Goal: Task Accomplishment & Management: Use online tool/utility

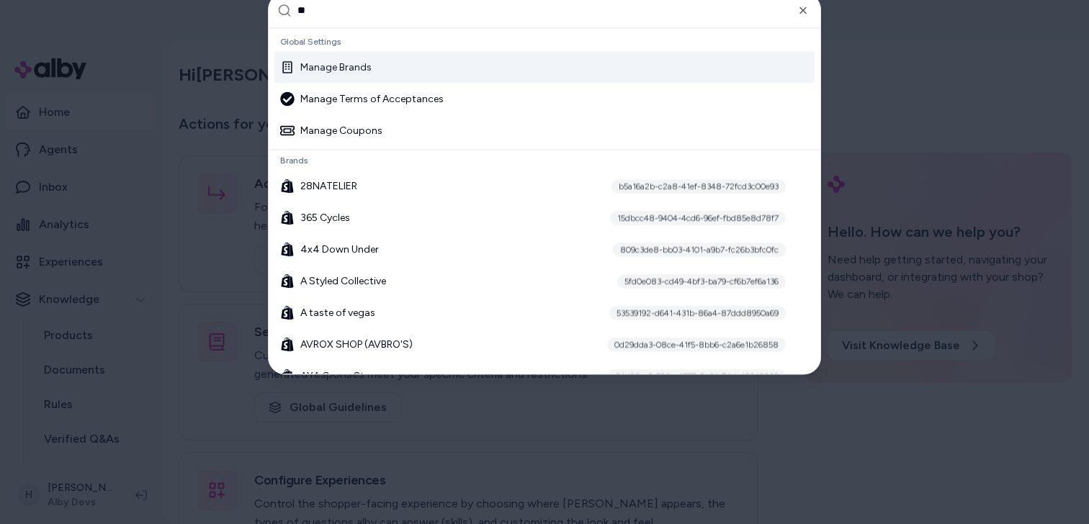
type input "***"
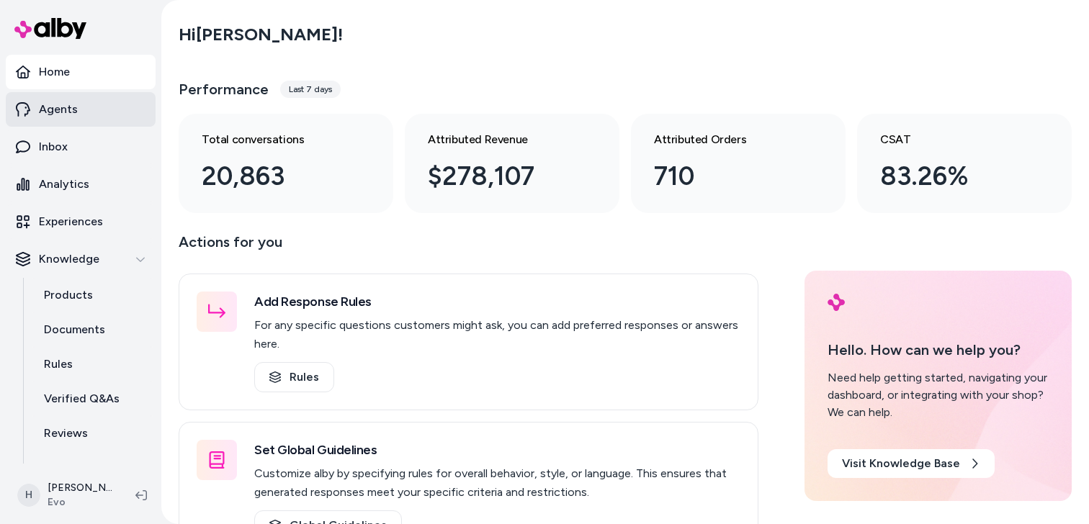
click at [77, 110] on link "Agents" at bounding box center [81, 109] width 150 height 35
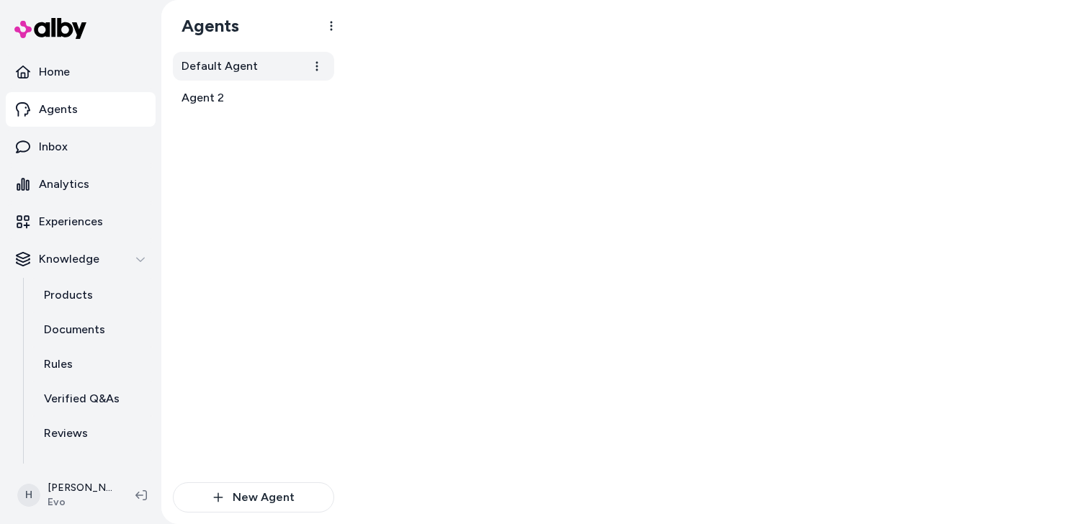
click at [213, 69] on span "Default Agent" at bounding box center [219, 66] width 76 height 17
click at [254, 67] on link "Default Agent" at bounding box center [253, 66] width 161 height 29
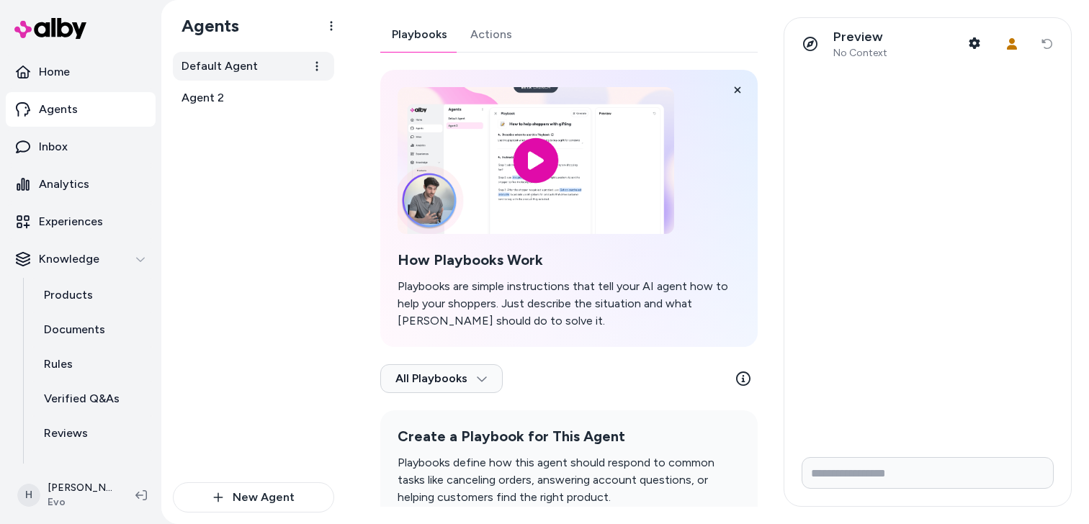
click at [254, 67] on link "Default Agent" at bounding box center [253, 66] width 161 height 29
click at [515, 33] on link "Actions" at bounding box center [490, 34] width 65 height 35
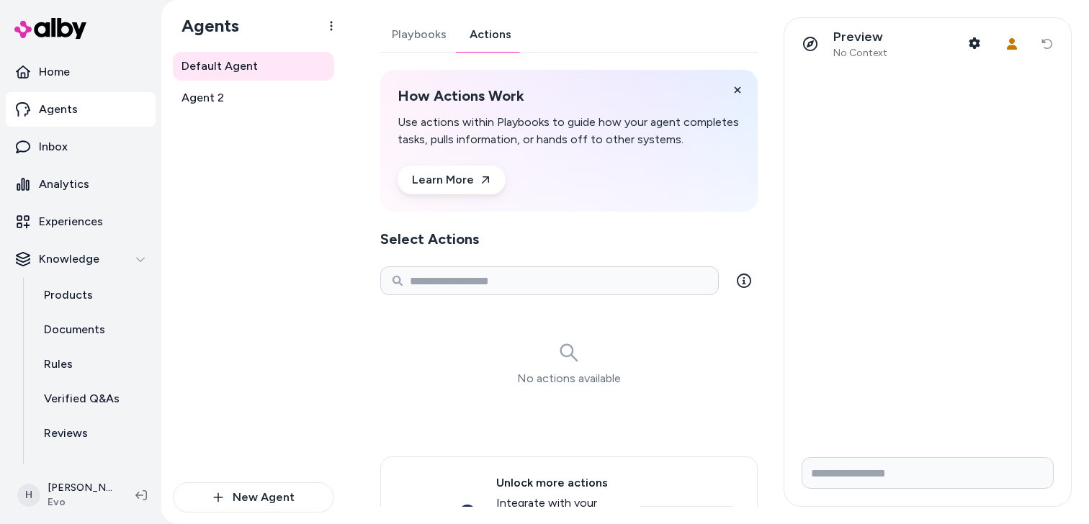
scroll to position [92, 0]
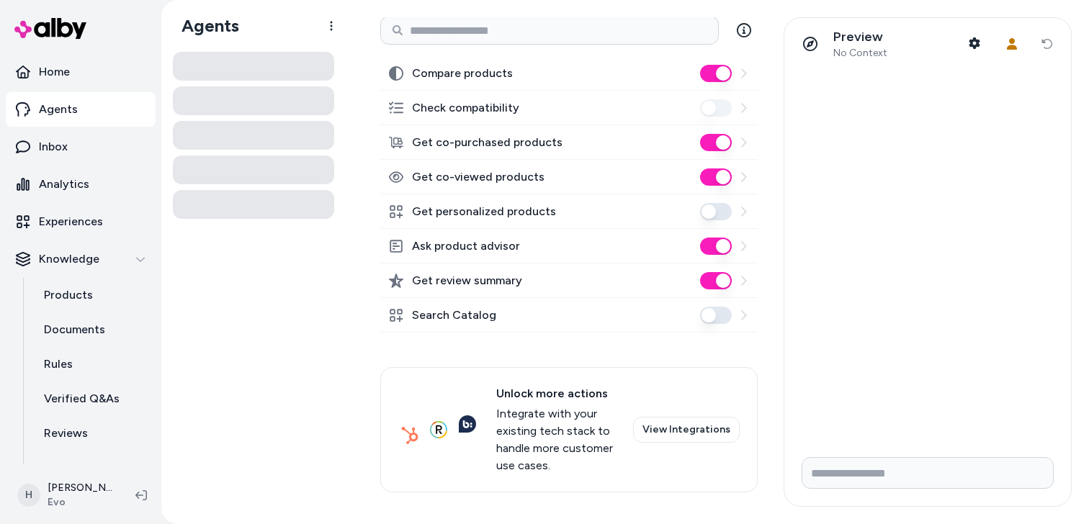
scroll to position [254, 0]
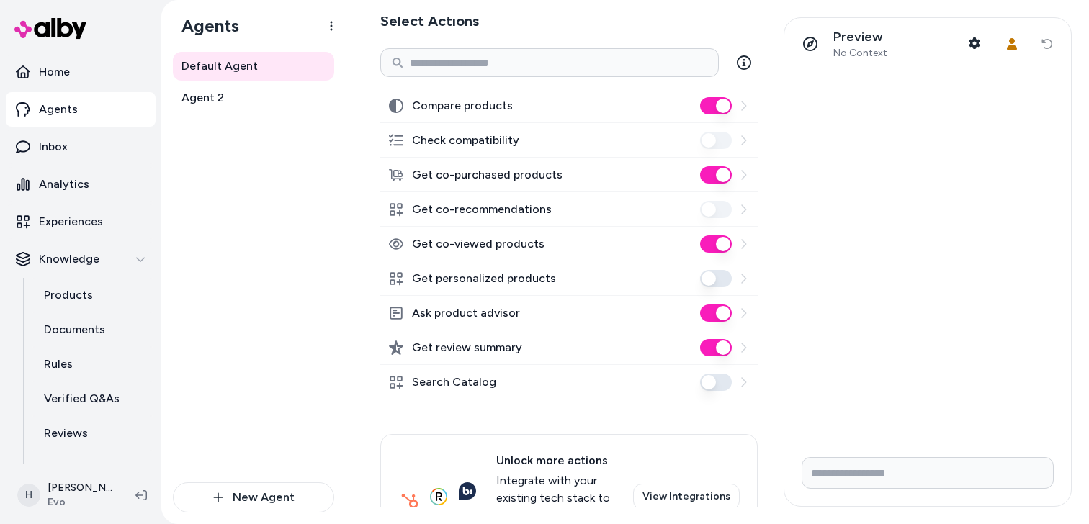
scroll to position [215, 0]
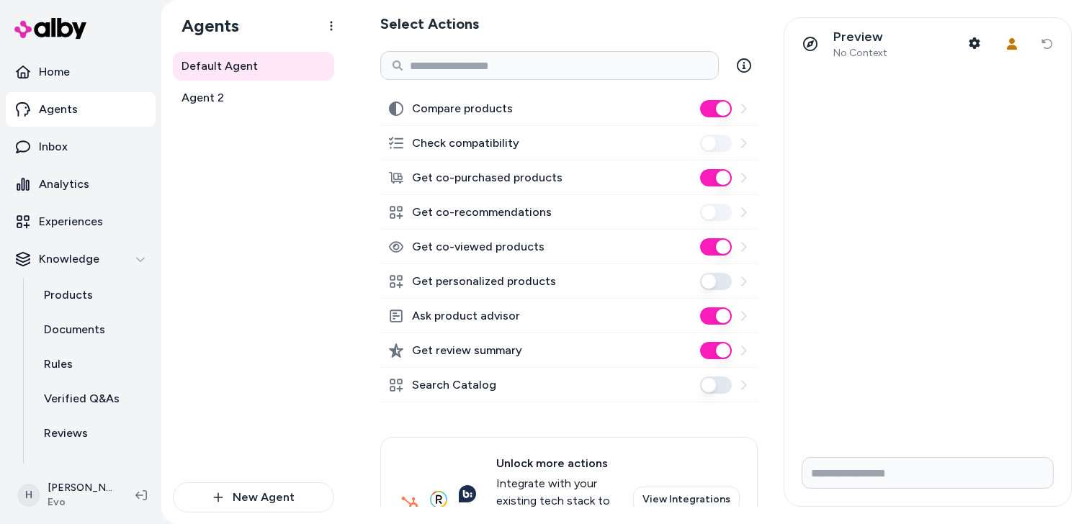
click at [720, 176] on button "Get co-purchased products" at bounding box center [716, 177] width 32 height 17
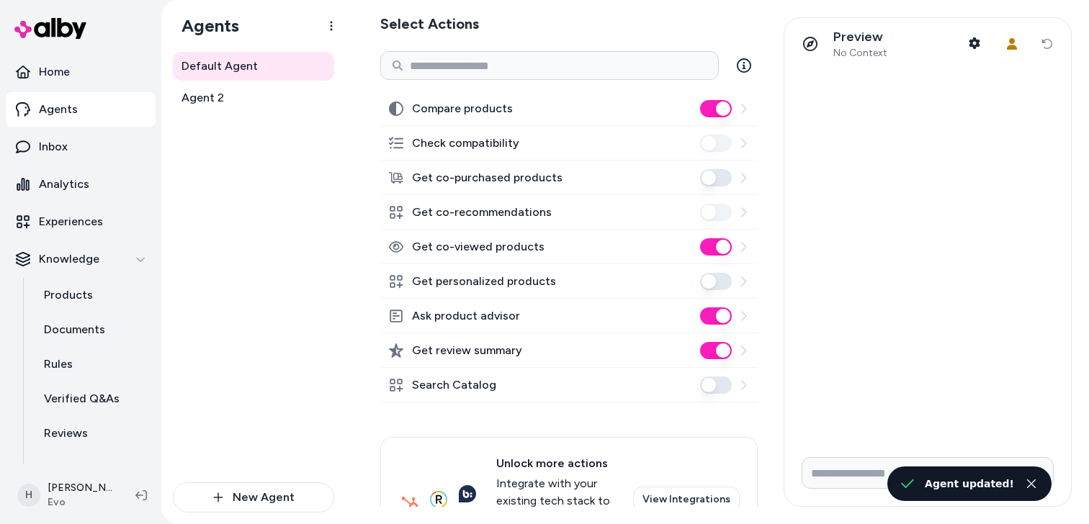
click at [719, 246] on button "Get co-viewed products" at bounding box center [716, 246] width 32 height 17
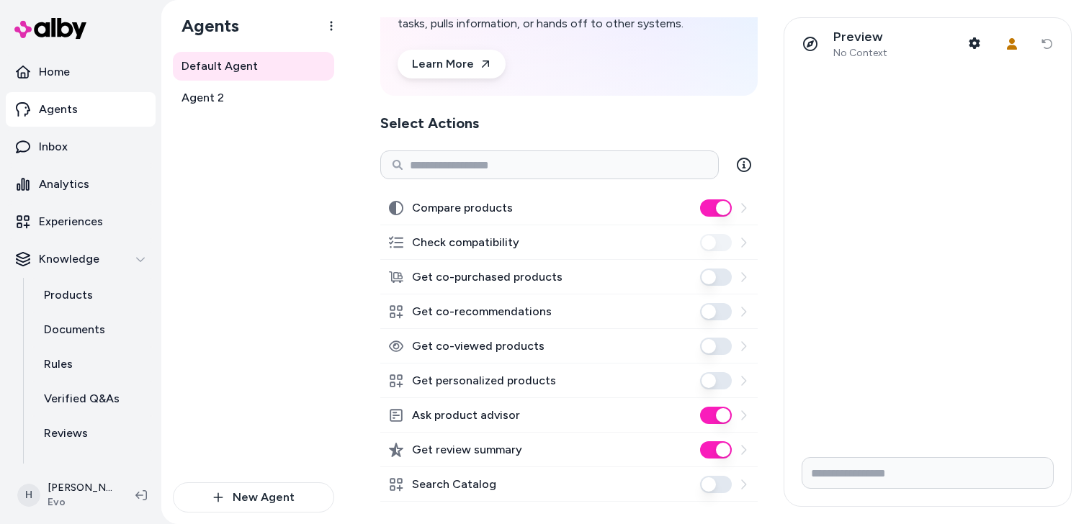
scroll to position [145, 0]
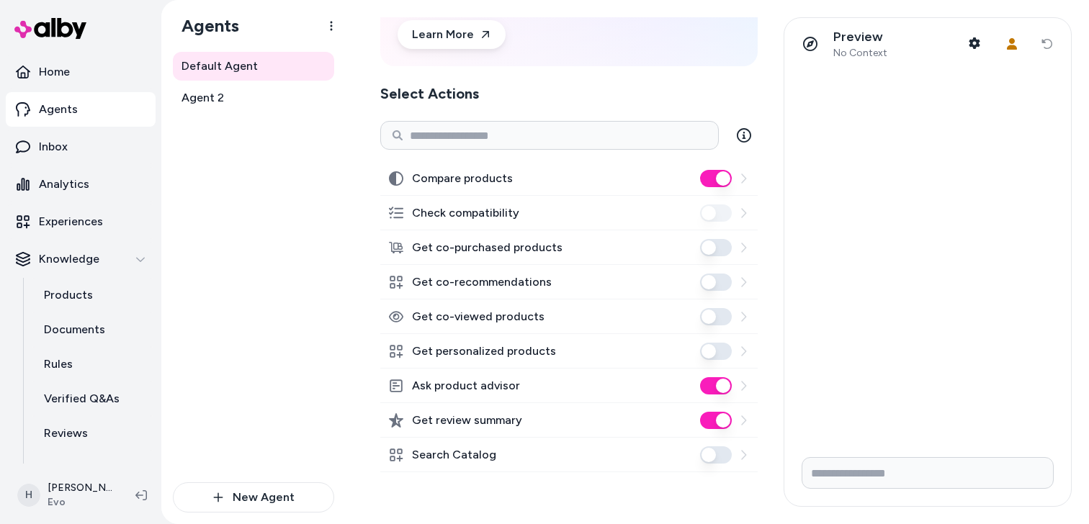
click at [719, 282] on button "Get co-recommendations" at bounding box center [716, 282] width 32 height 17
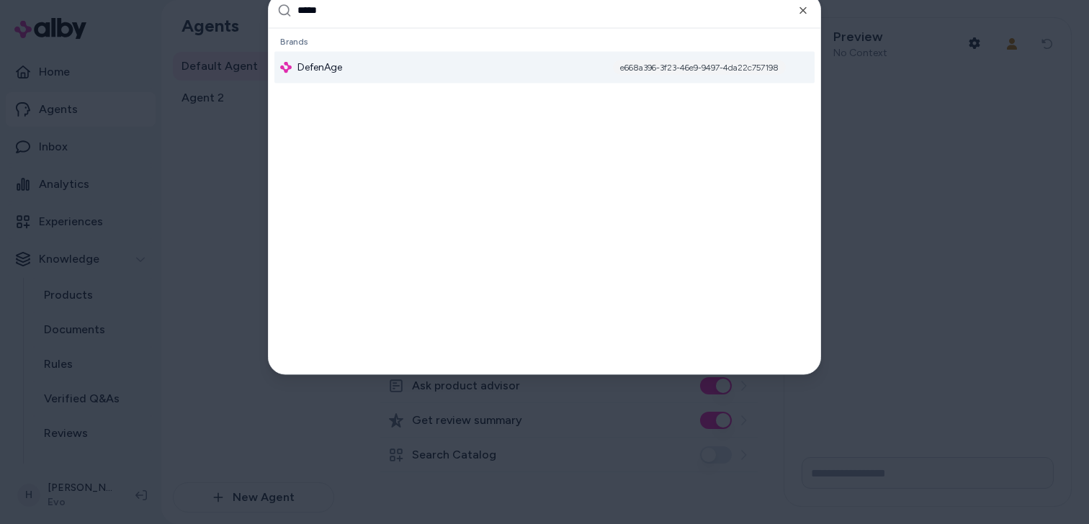
type input "*****"
click at [508, 73] on div "DefenAge e668a396-3f23-46e9-9497-4da22c757198" at bounding box center [544, 67] width 540 height 32
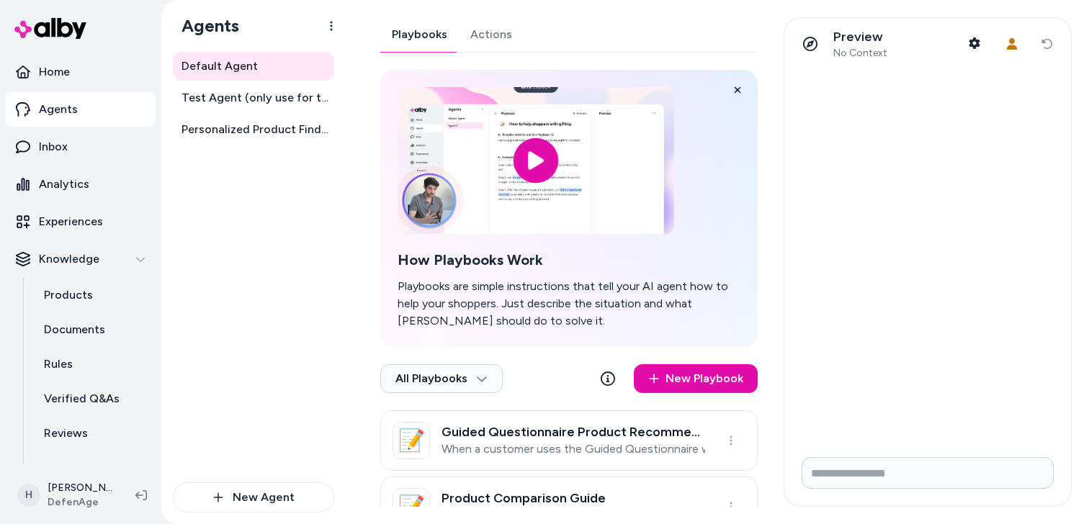
click at [489, 40] on link "Actions" at bounding box center [491, 34] width 65 height 35
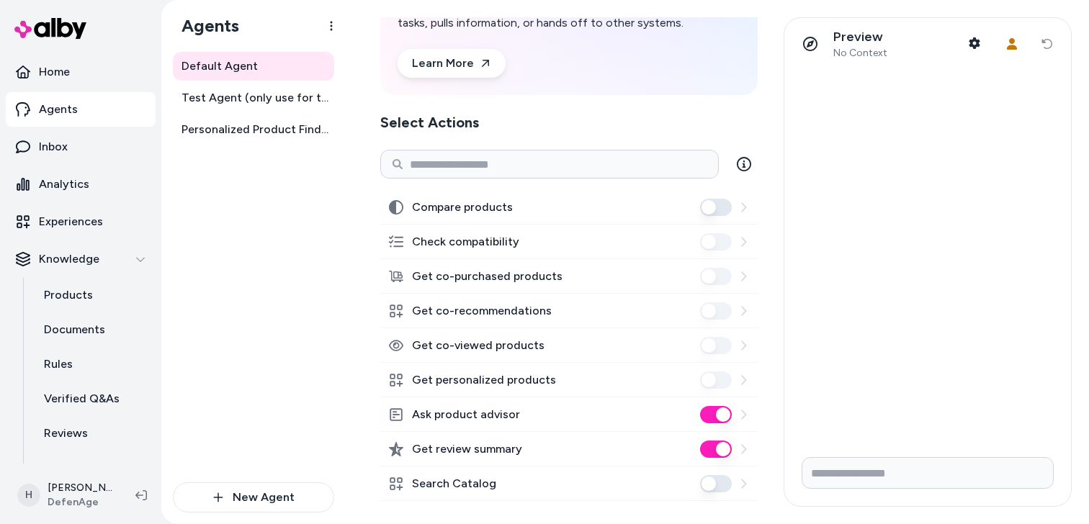
scroll to position [135, 0]
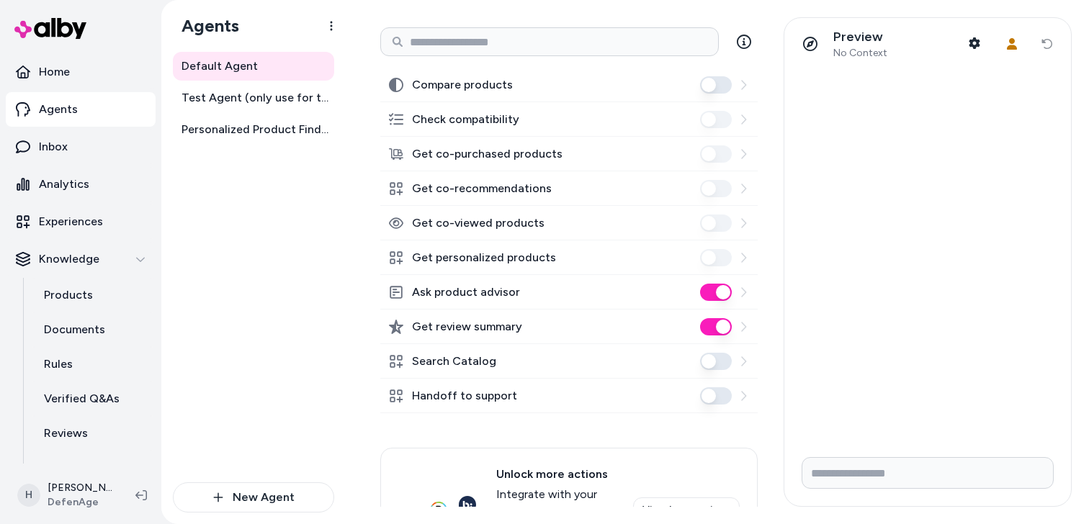
scroll to position [217, 0]
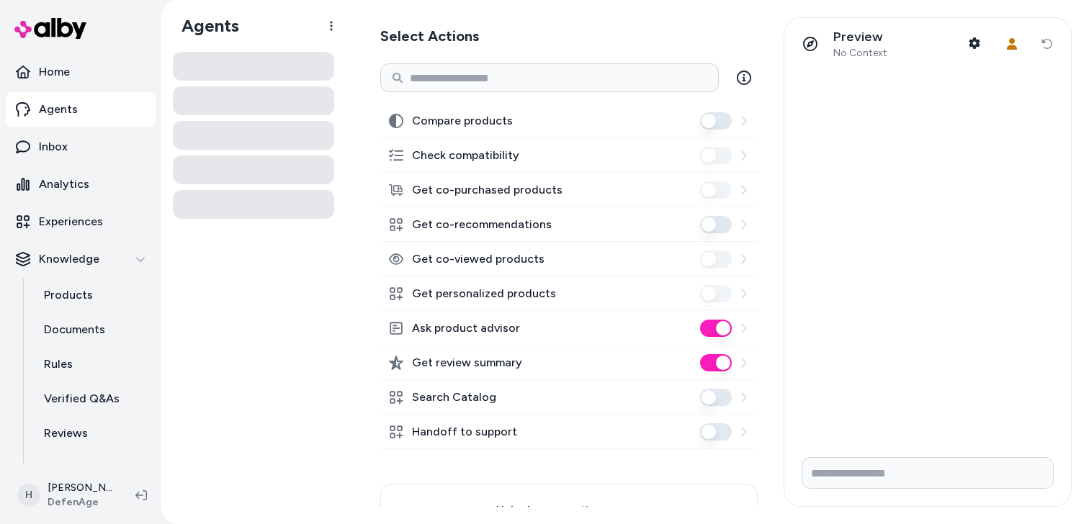
scroll to position [210, 0]
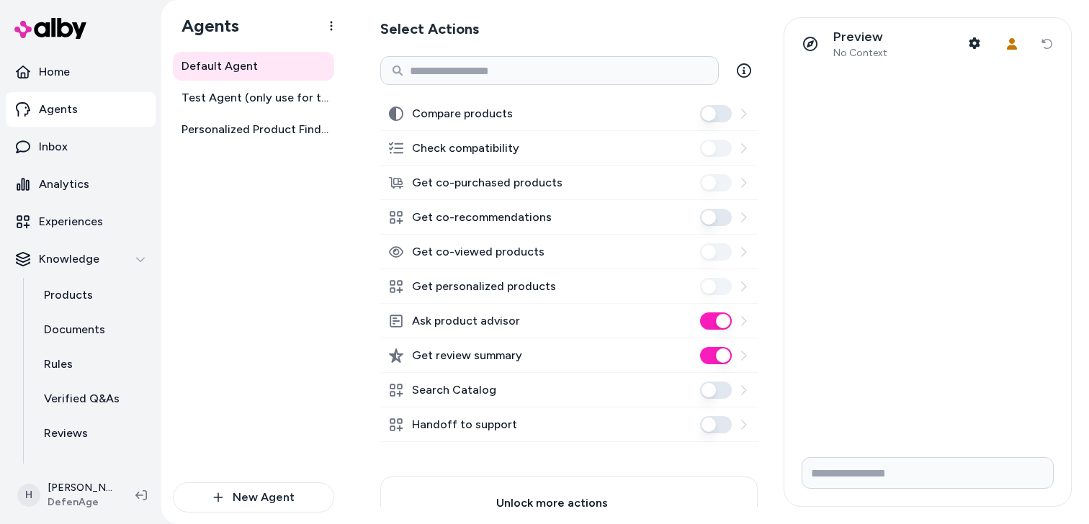
click at [712, 220] on button "Get co-recommendations" at bounding box center [716, 217] width 32 height 17
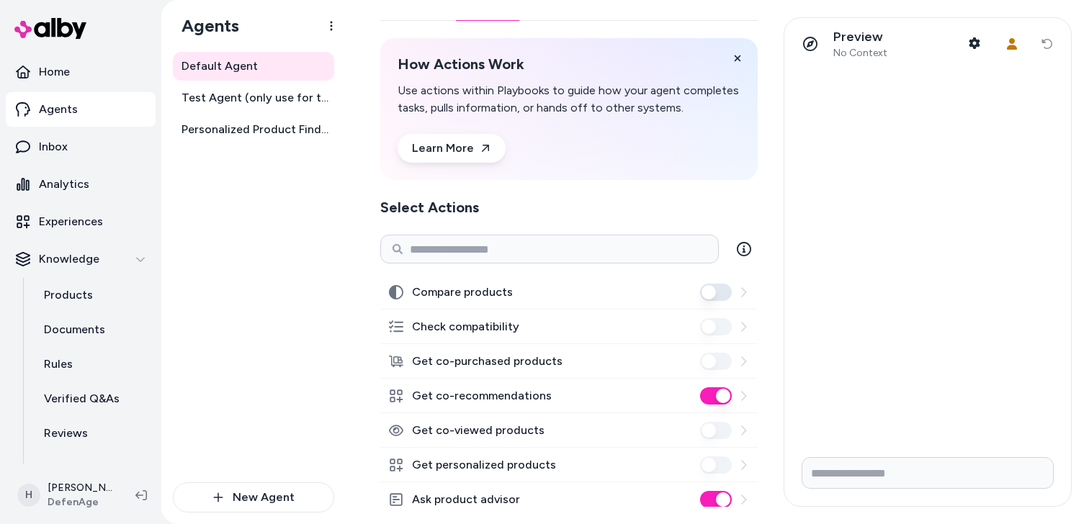
scroll to position [25, 0]
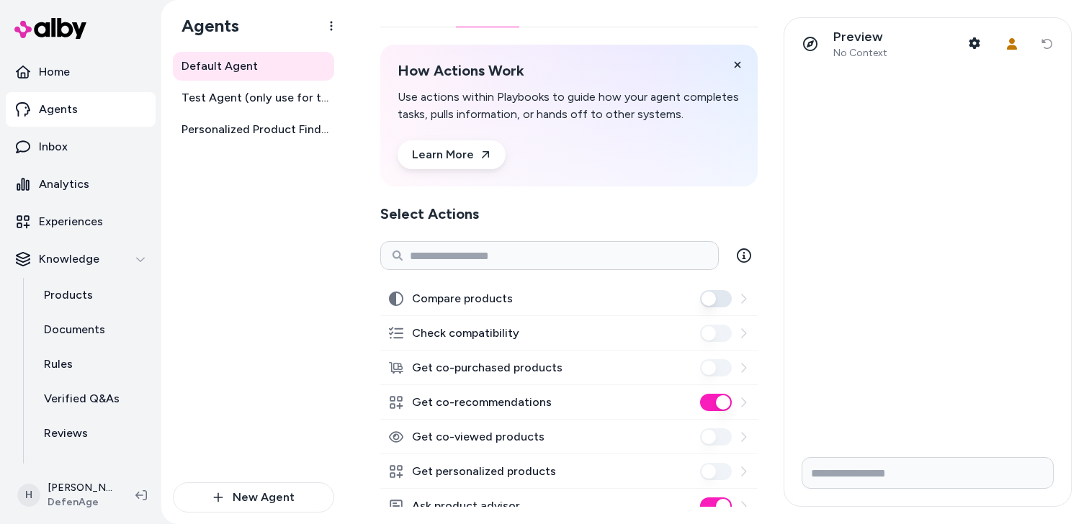
click at [601, 119] on p "Use actions within Playbooks to guide how your agent completes tasks, pulls inf…" at bounding box center [569, 106] width 343 height 35
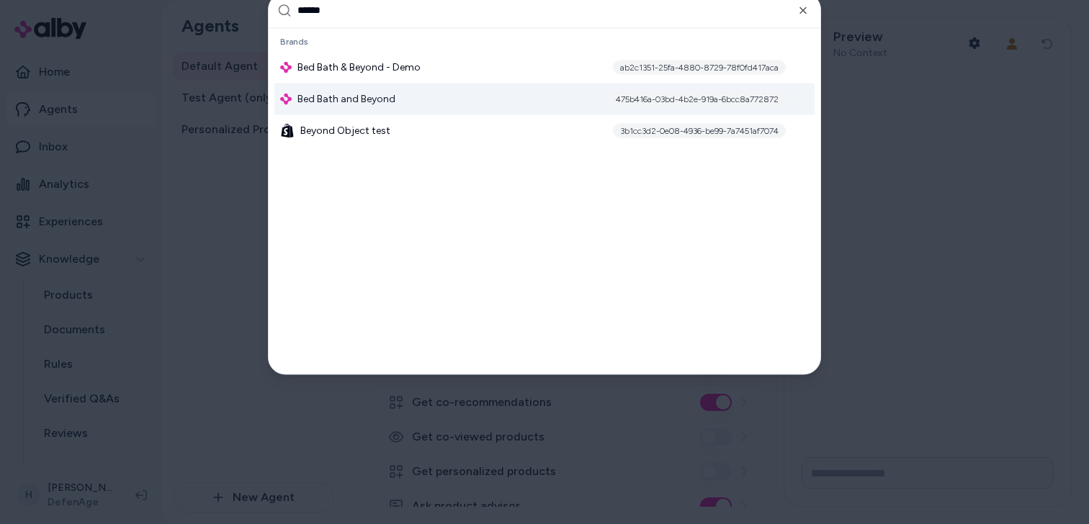
type input "******"
click at [507, 96] on div "Bed Bath and Beyond 475b416a-03bd-4b2e-919a-6bcc8a772872" at bounding box center [544, 99] width 540 height 32
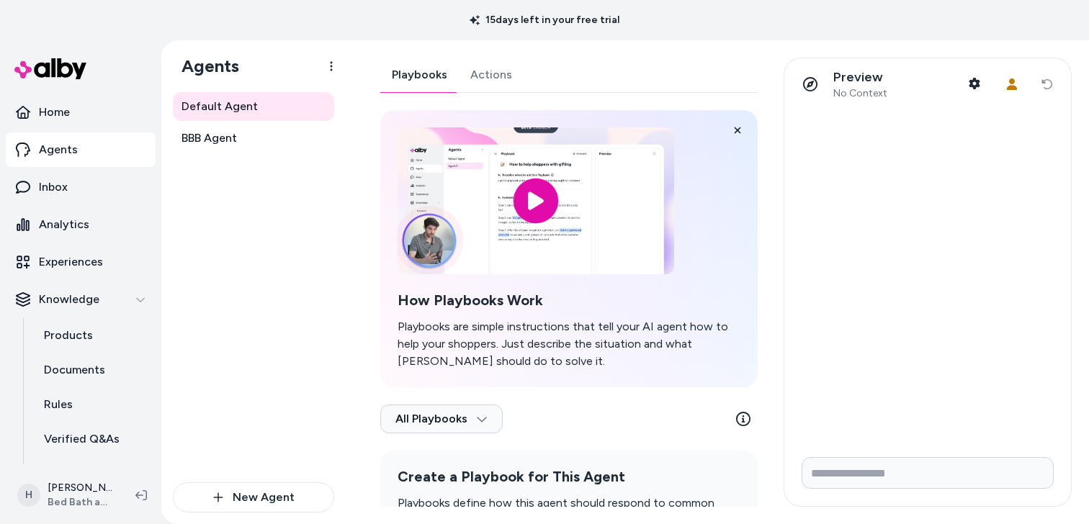
click at [493, 63] on link "Actions" at bounding box center [491, 75] width 65 height 35
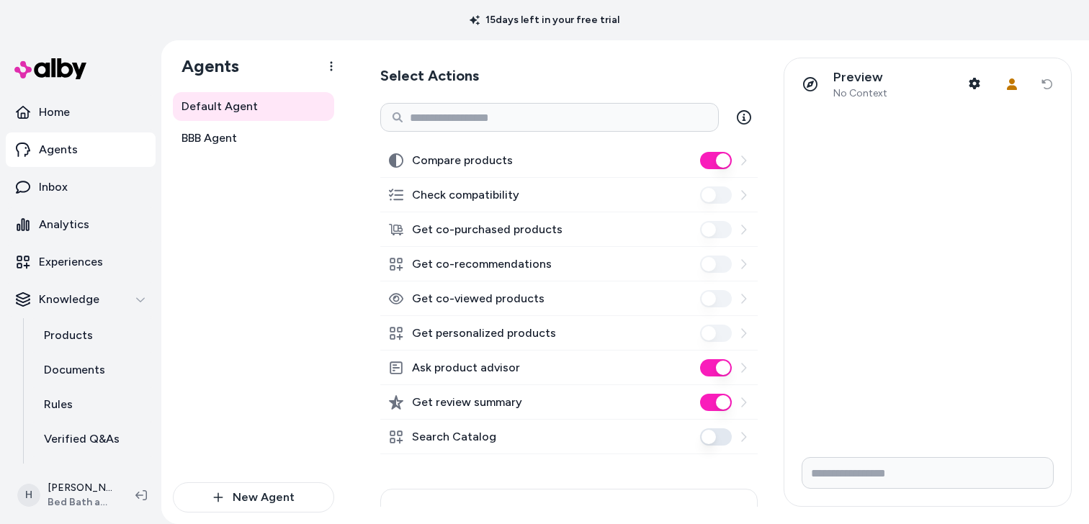
scroll to position [208, 0]
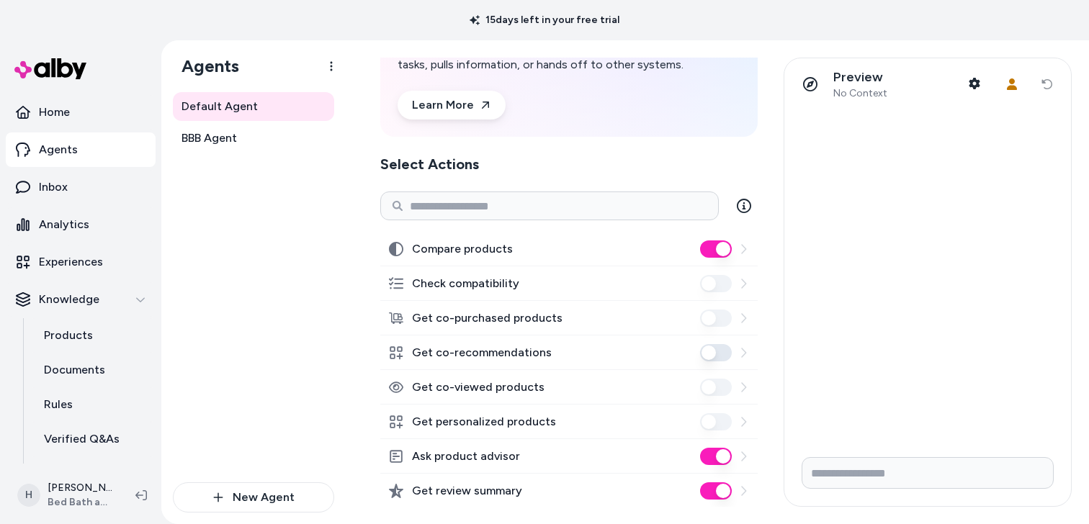
scroll to position [94, 0]
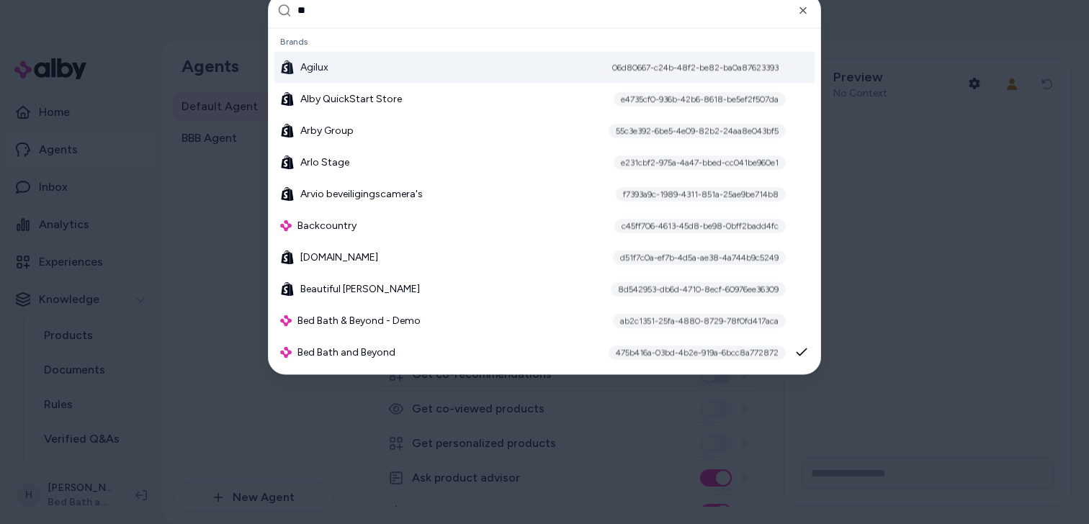
type input "***"
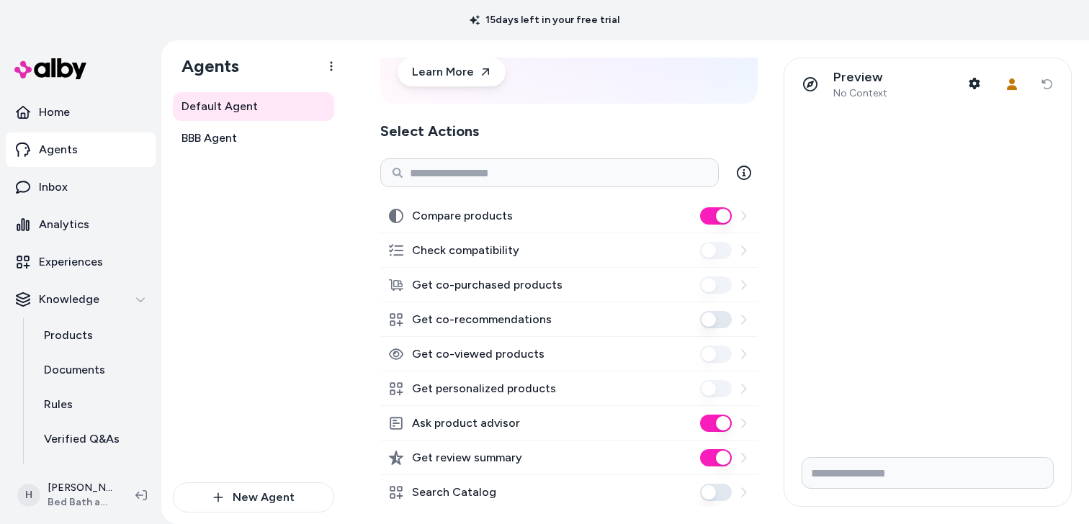
scroll to position [190, 0]
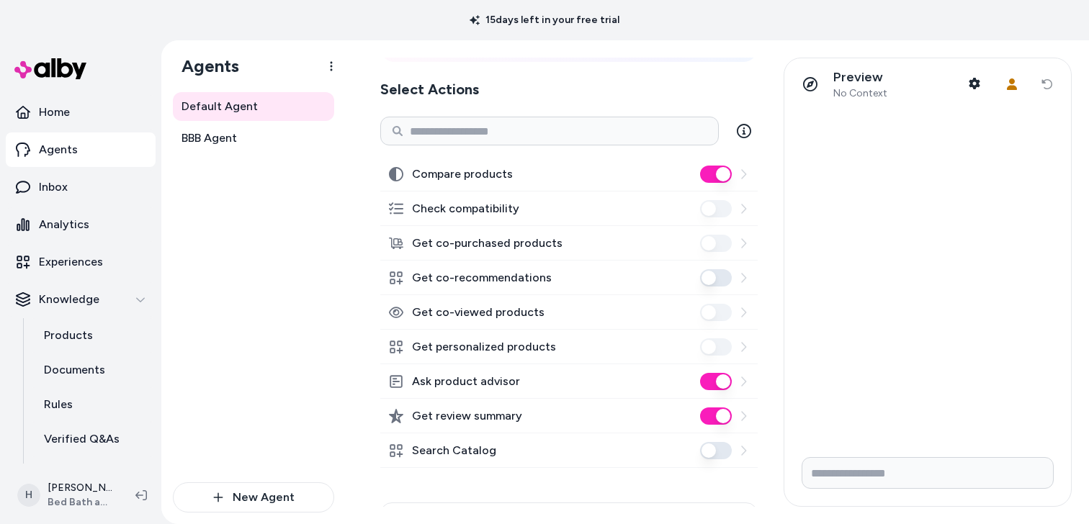
click at [710, 277] on button "Get co-recommendations" at bounding box center [716, 277] width 32 height 17
click at [238, 140] on link "BBB Agent" at bounding box center [253, 138] width 161 height 29
click at [207, 139] on span "BBB Agent" at bounding box center [208, 138] width 55 height 17
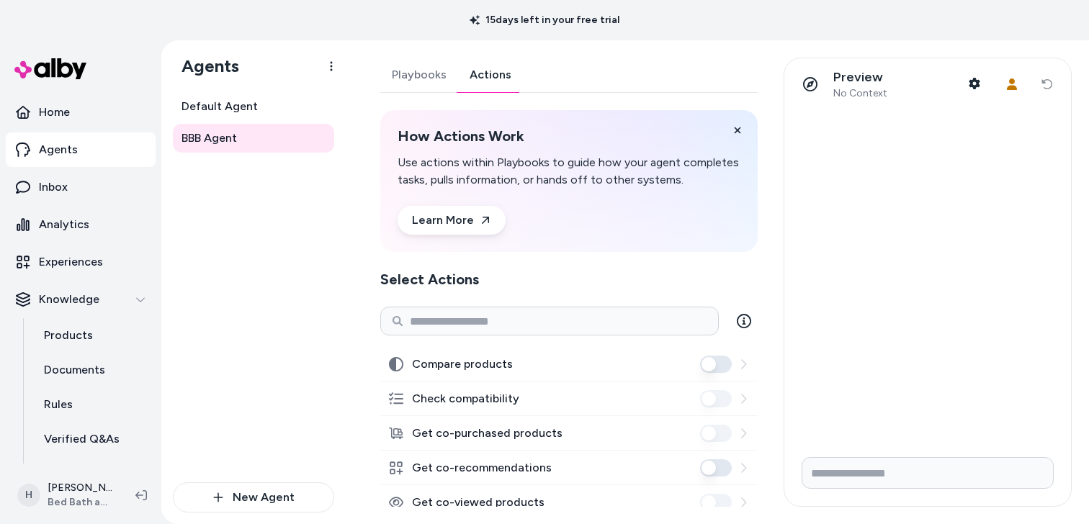
click at [499, 76] on link "Actions" at bounding box center [490, 75] width 65 height 35
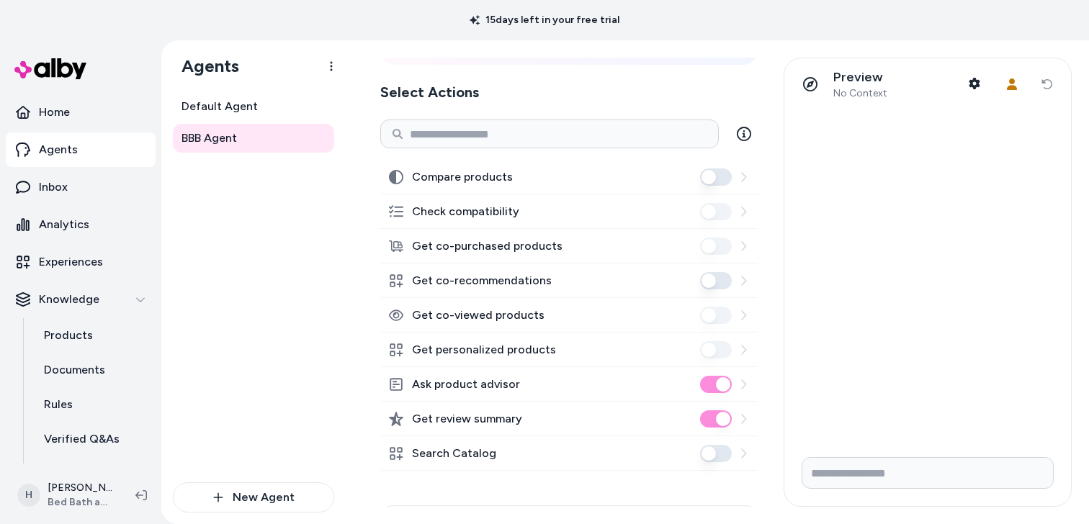
scroll to position [225, 0]
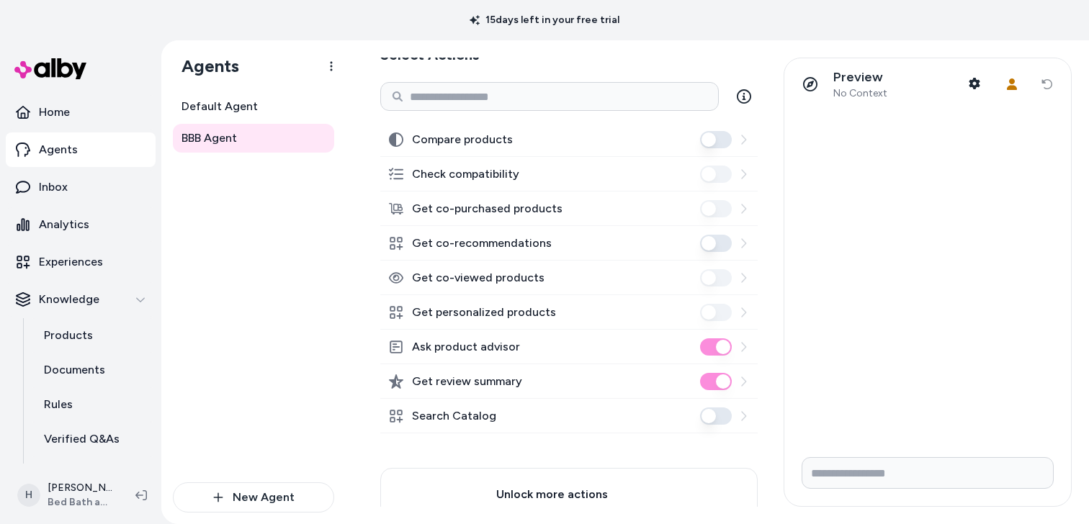
click at [716, 242] on button "Get co-recommendations" at bounding box center [716, 243] width 32 height 17
click at [344, 228] on div "Default Agent BBB Agent New Agent" at bounding box center [253, 308] width 184 height 432
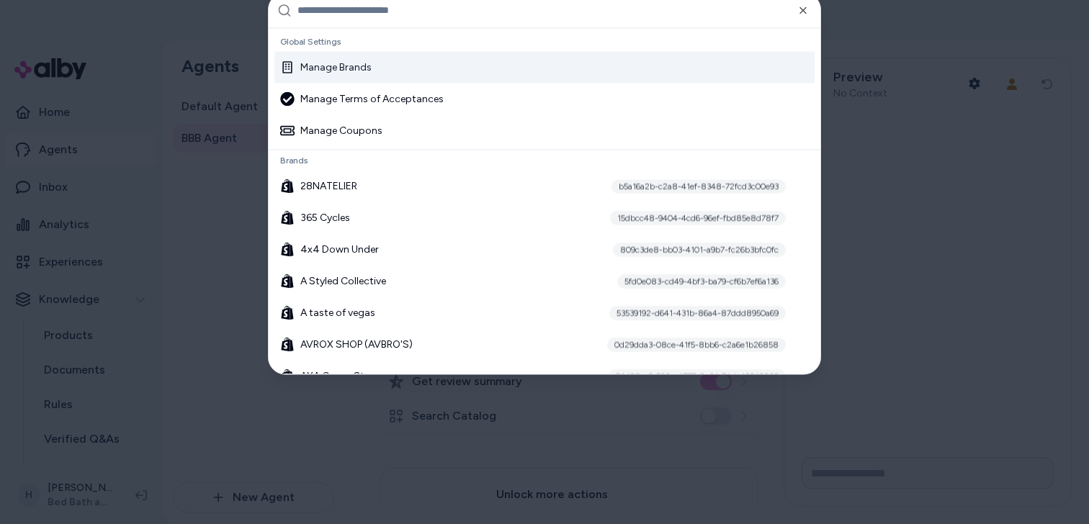
type input "***"
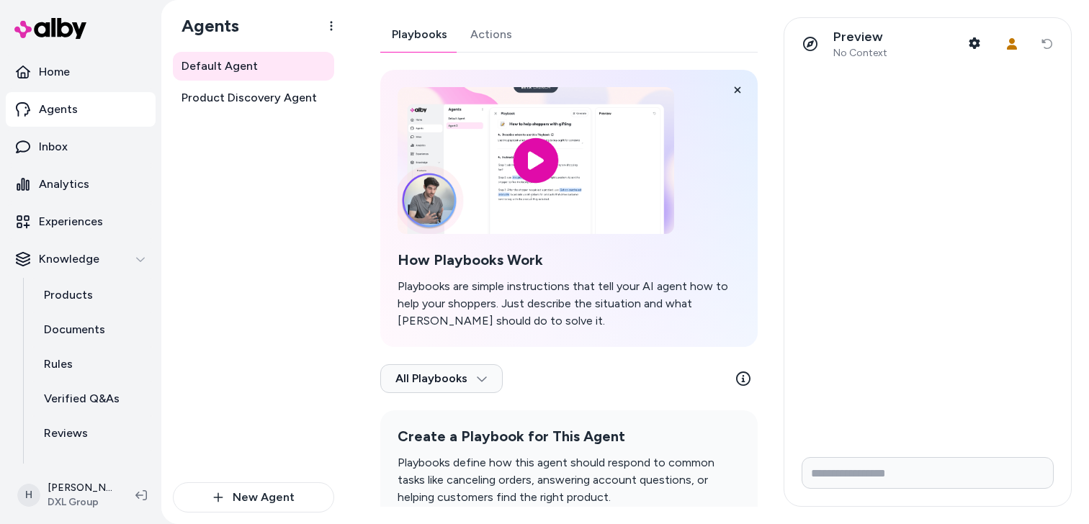
click at [483, 27] on link "Actions" at bounding box center [491, 34] width 65 height 35
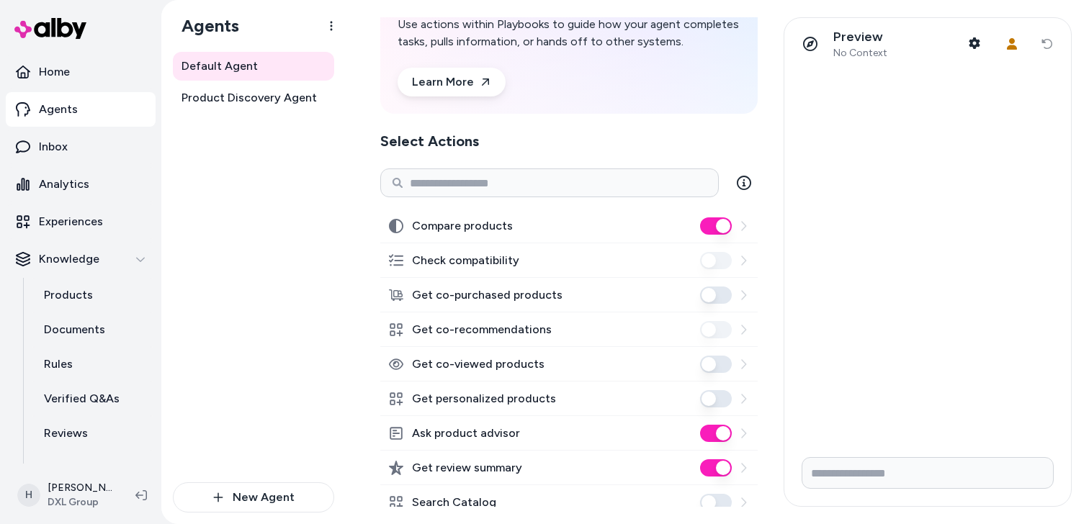
scroll to position [111, 0]
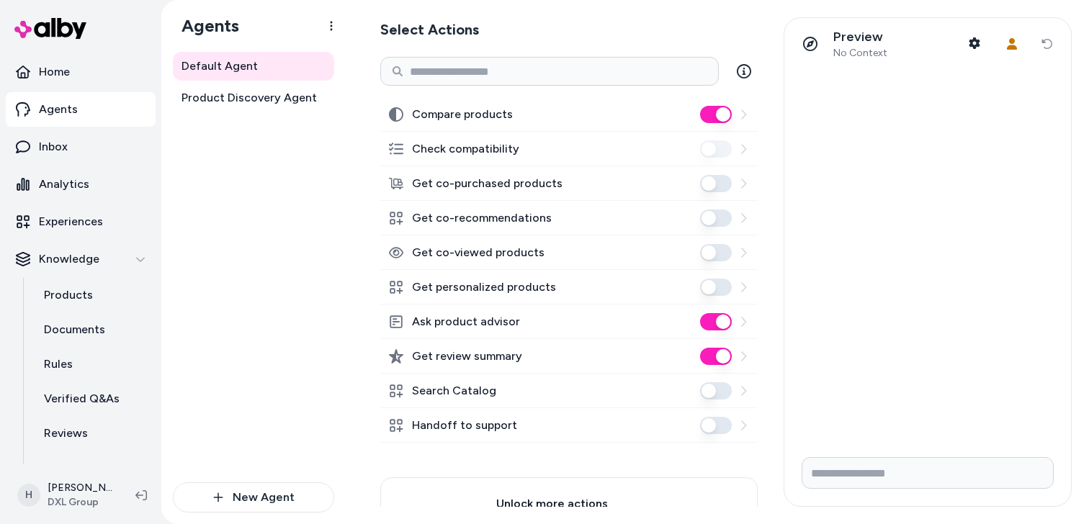
scroll to position [207, 0]
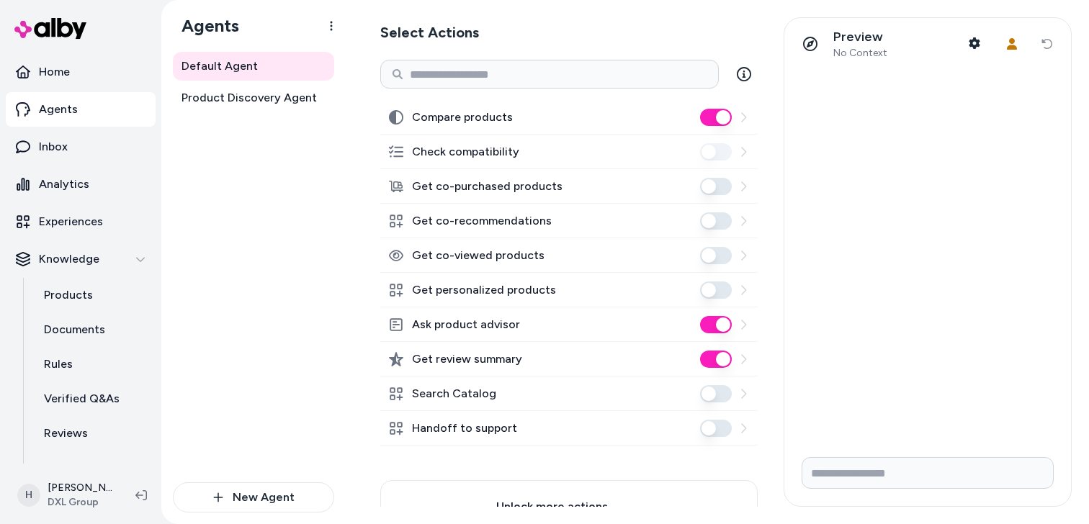
click at [711, 223] on button "Get co-recommendations" at bounding box center [716, 220] width 32 height 17
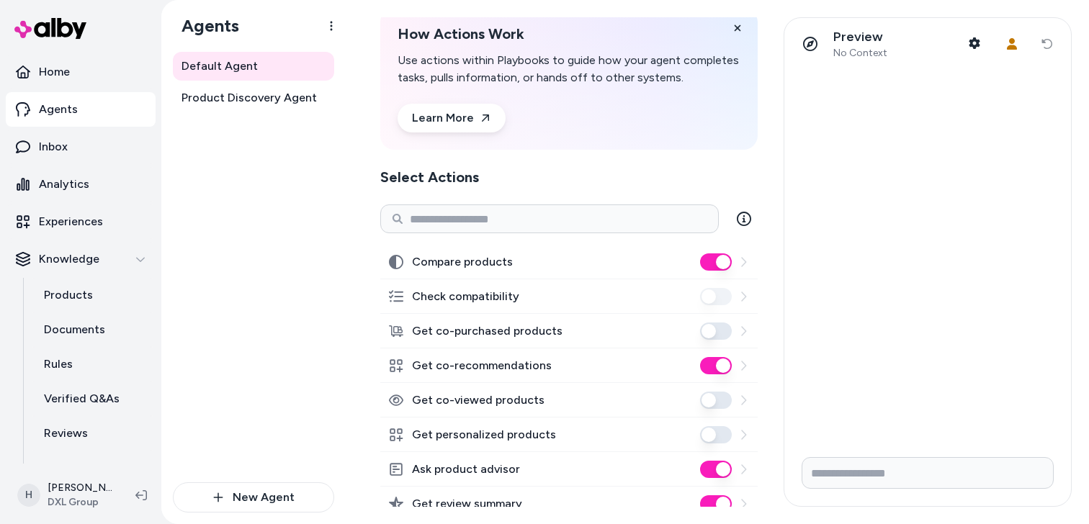
scroll to position [0, 0]
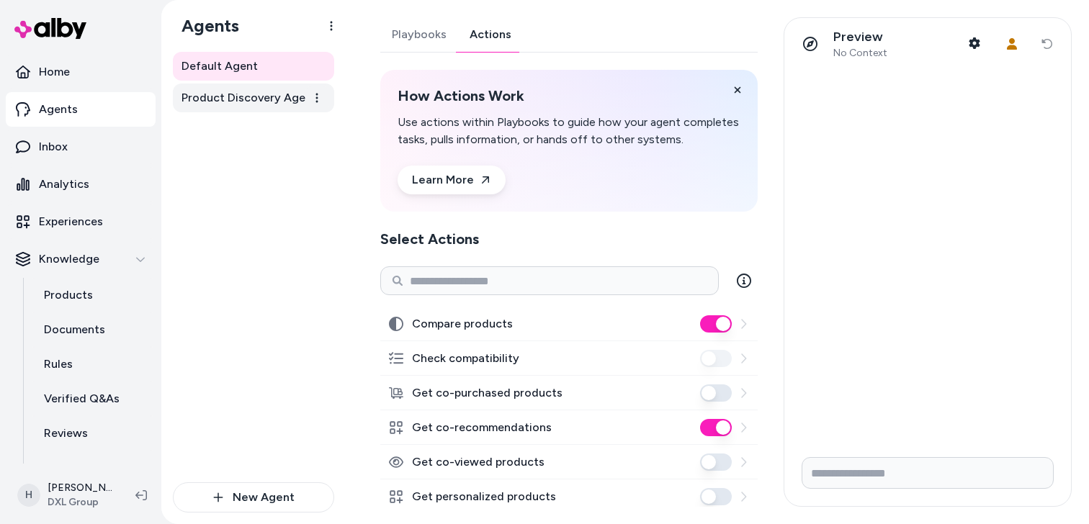
click at [219, 108] on link "Product Discovery Agent" at bounding box center [253, 98] width 161 height 29
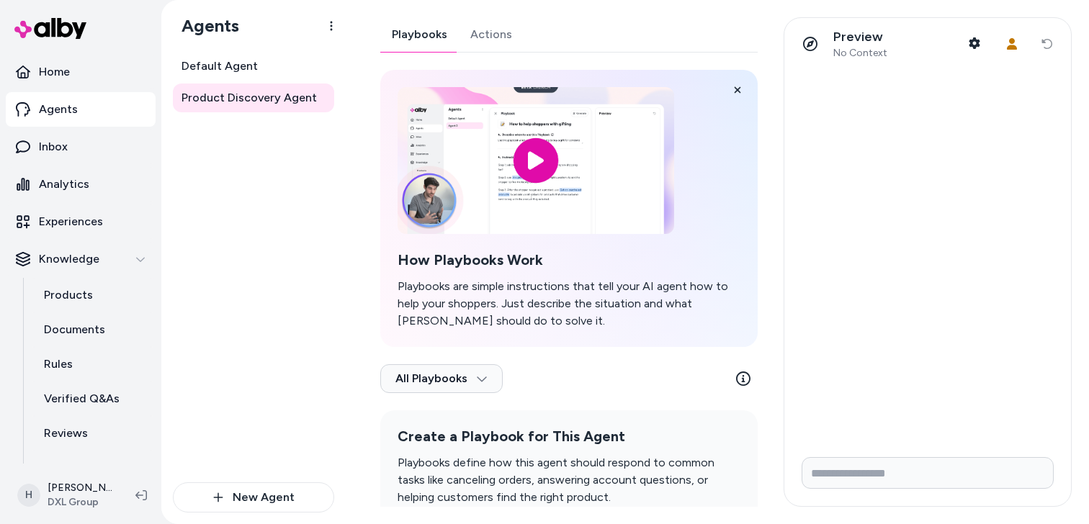
click at [483, 38] on link "Actions" at bounding box center [491, 34] width 65 height 35
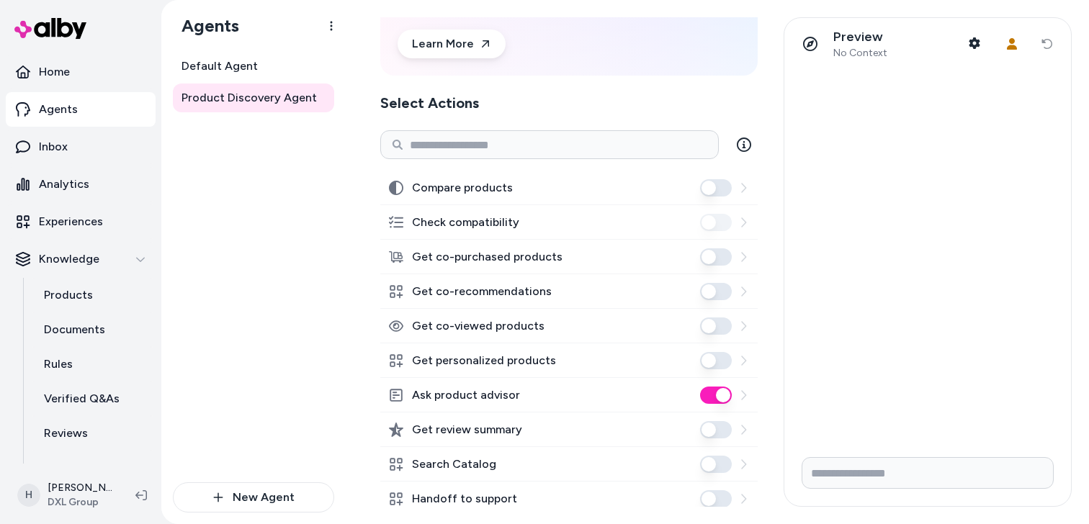
scroll to position [135, 0]
click at [256, 68] on link "Default Agent" at bounding box center [253, 66] width 161 height 29
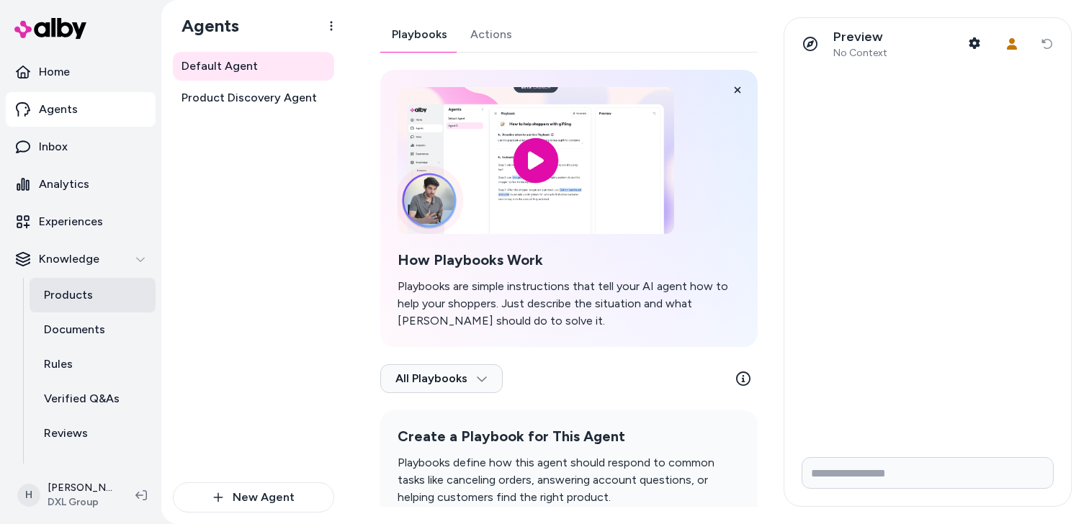
click at [83, 302] on p "Products" at bounding box center [68, 295] width 49 height 17
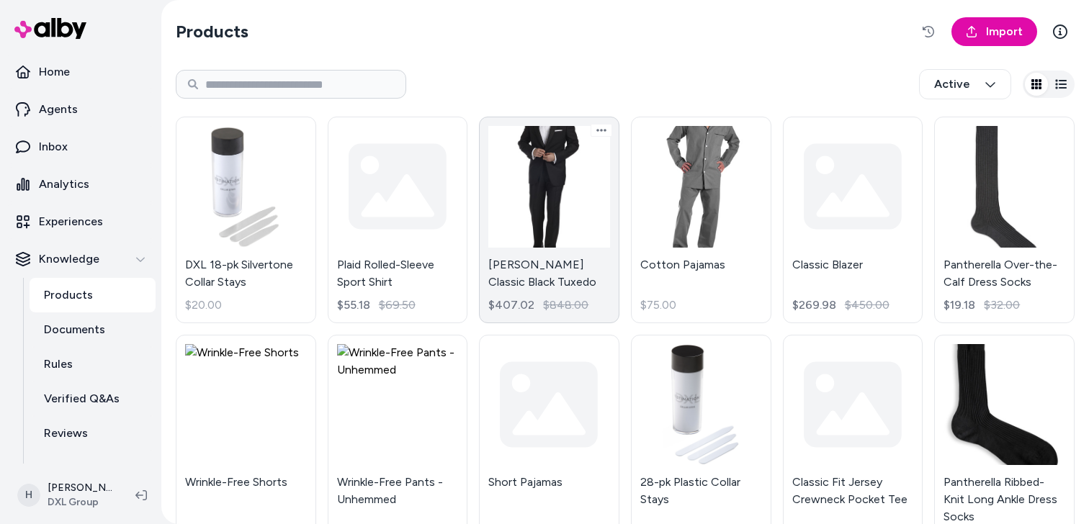
click at [526, 181] on link "[PERSON_NAME] Classic Black Tuxedo $407.02 $848.00" at bounding box center [549, 220] width 140 height 207
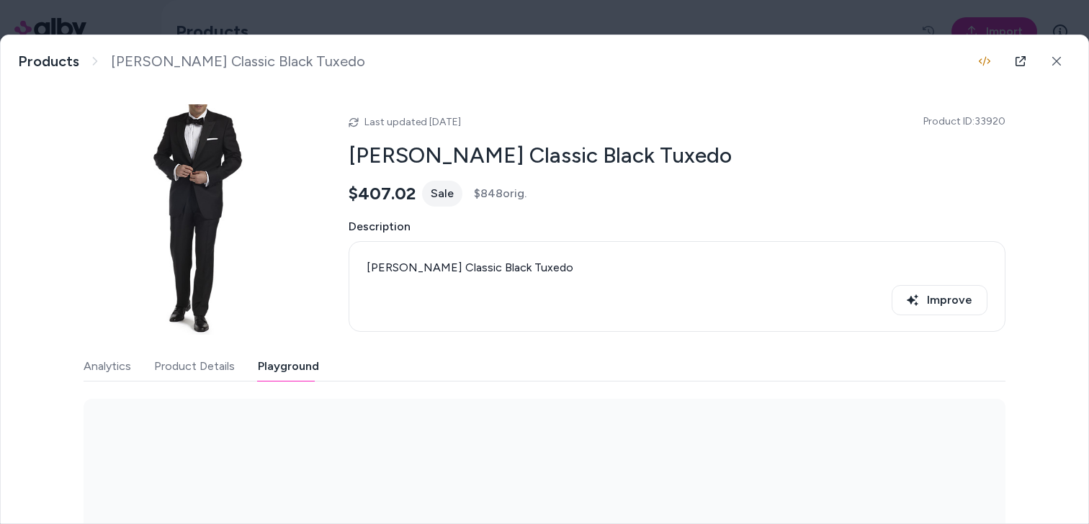
click at [298, 359] on button "Playground" at bounding box center [288, 366] width 61 height 29
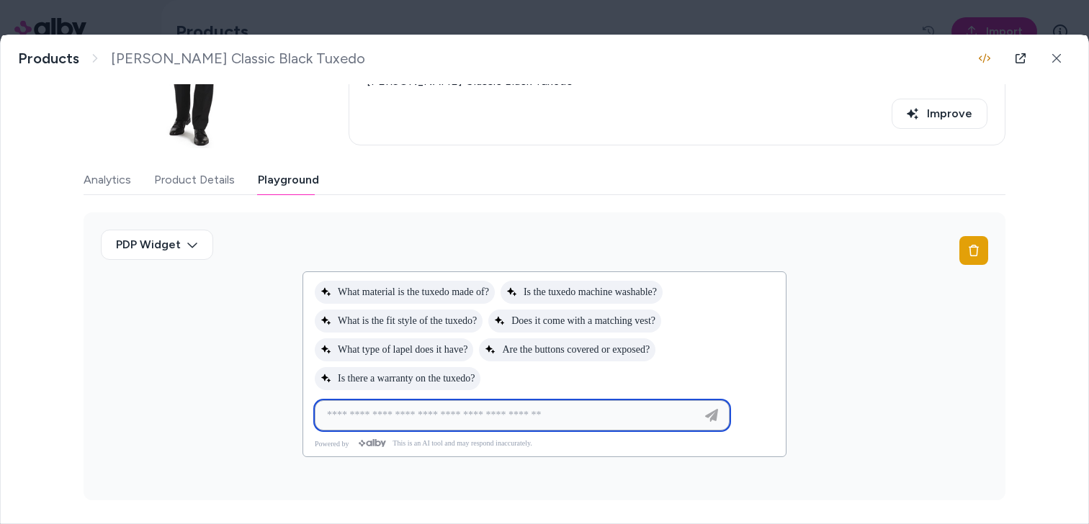
click at [525, 410] on input at bounding box center [507, 415] width 379 height 17
paste input "**********"
type input "**********"
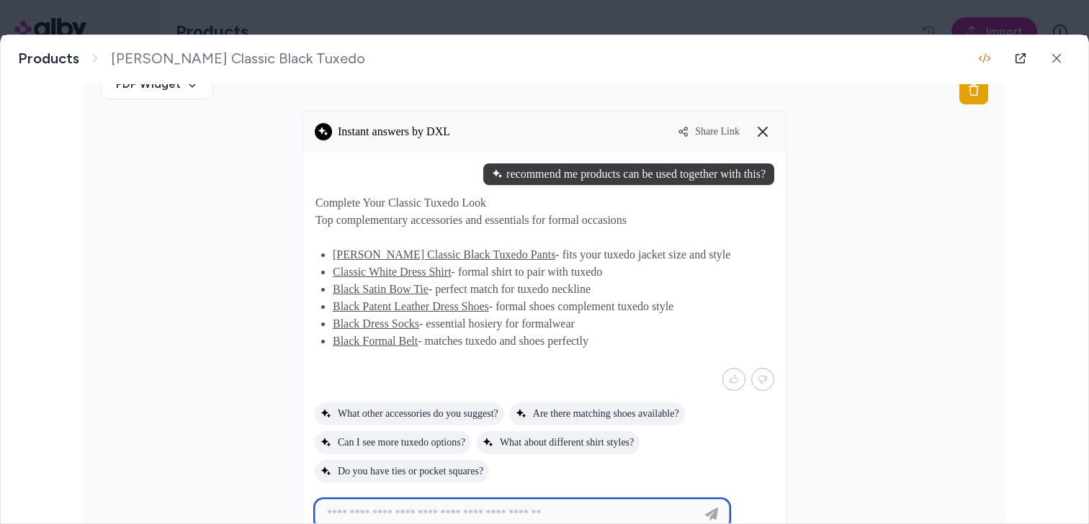
scroll to position [362, 0]
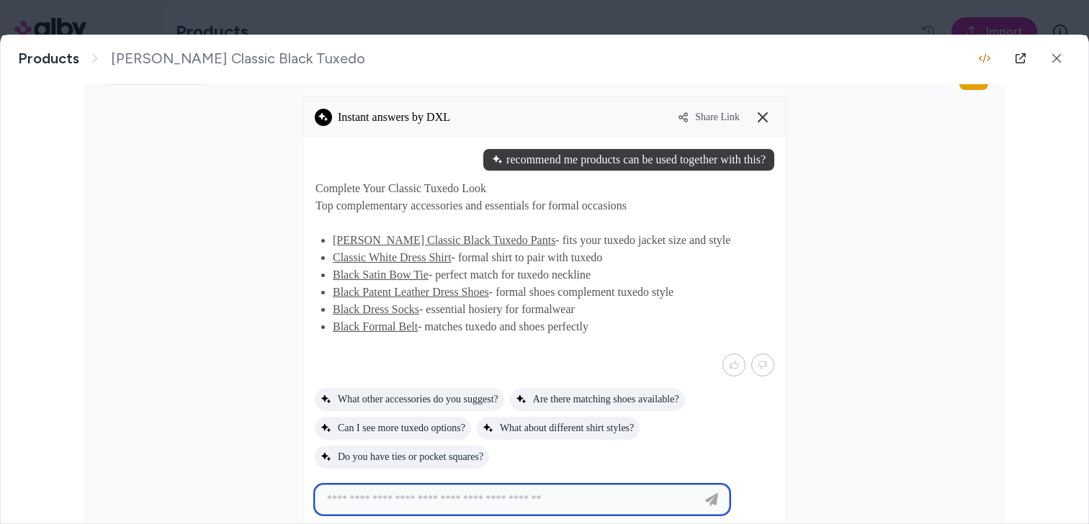
click at [374, 240] on link "[PERSON_NAME] Classic Black Tuxedo Pants" at bounding box center [444, 240] width 223 height 12
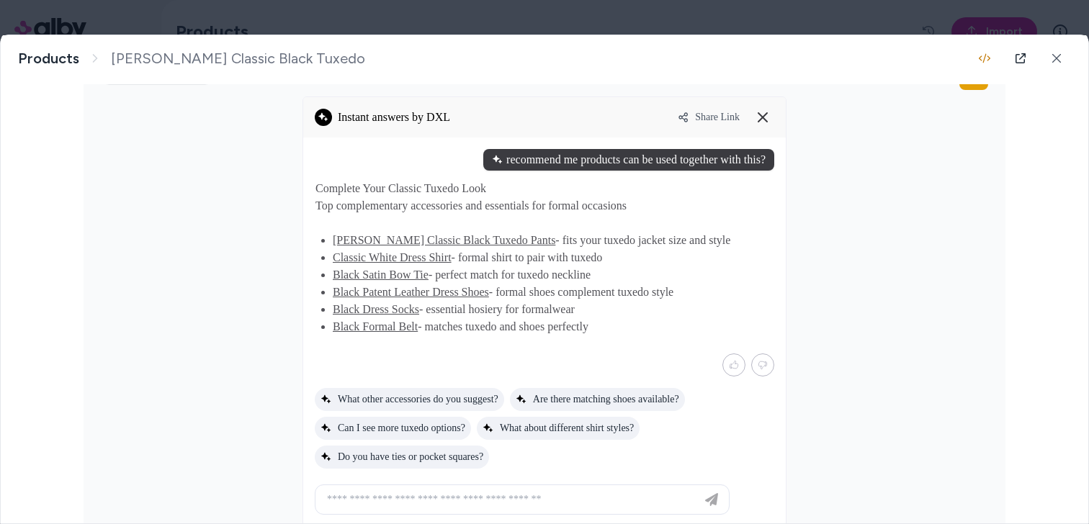
click at [408, 259] on link "Classic White Dress Shirt" at bounding box center [392, 257] width 119 height 12
click at [616, 161] on div "recommend me products can be used together with this?" at bounding box center [628, 160] width 291 height 22
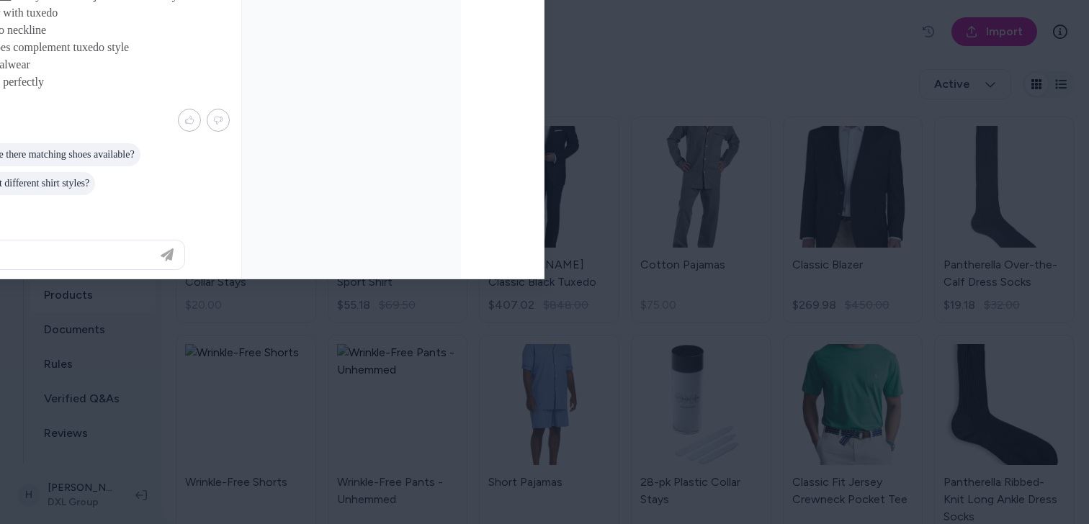
click at [297, 18] on body "Home Agents Inbox Analytics Experiences Knowledge Products Documents Rules Veri…" at bounding box center [544, 262] width 1089 height 524
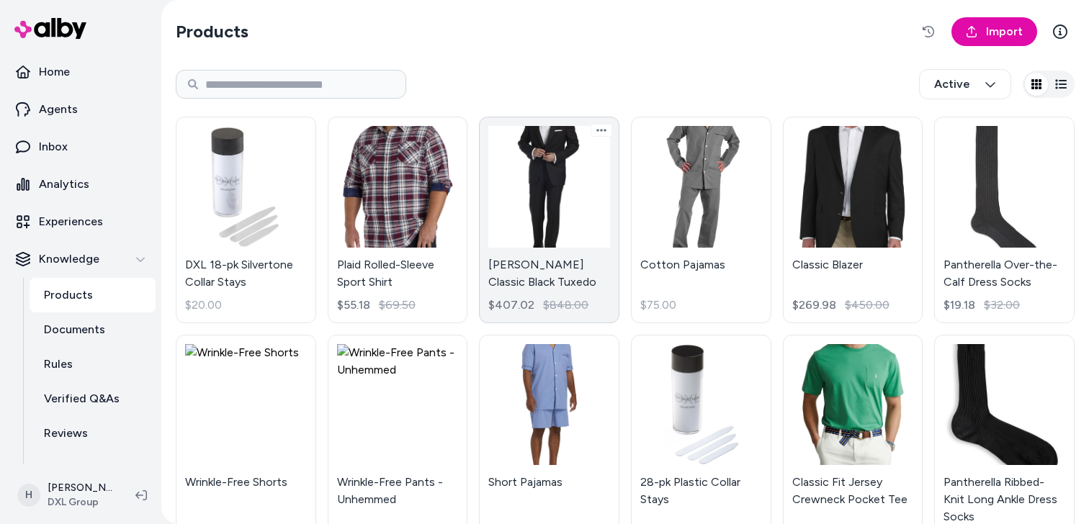
click at [550, 194] on link "Jack Victor Classic Black Tuxedo $407.02 $848.00" at bounding box center [549, 220] width 140 height 207
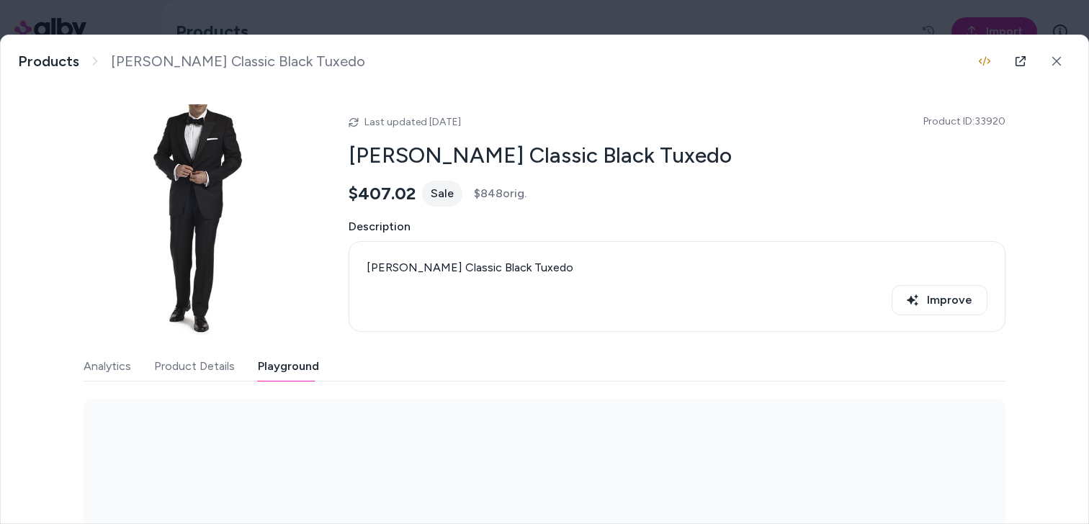
click at [276, 363] on button "Playground" at bounding box center [288, 366] width 61 height 29
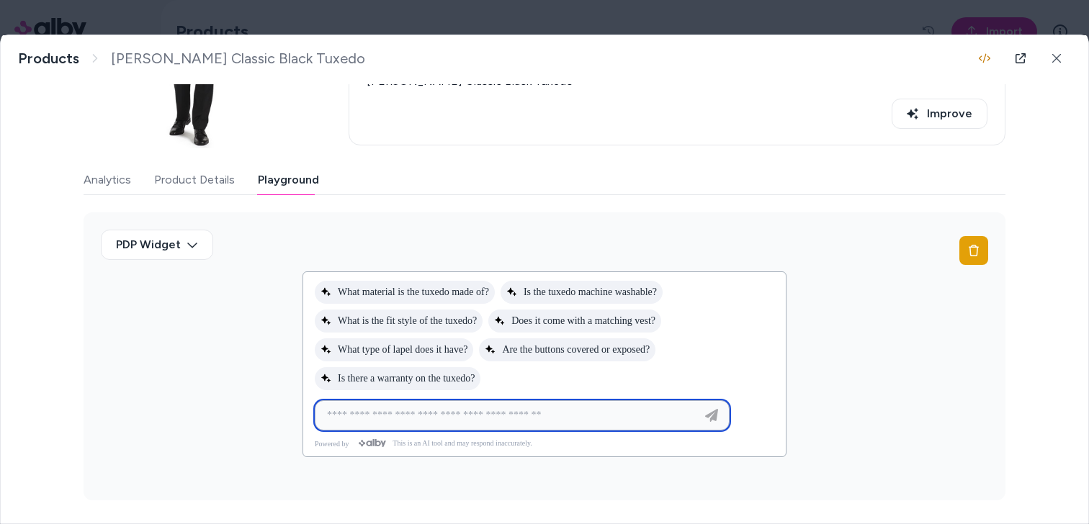
click at [416, 407] on input at bounding box center [507, 415] width 379 height 17
paste input "**********"
type input "**********"
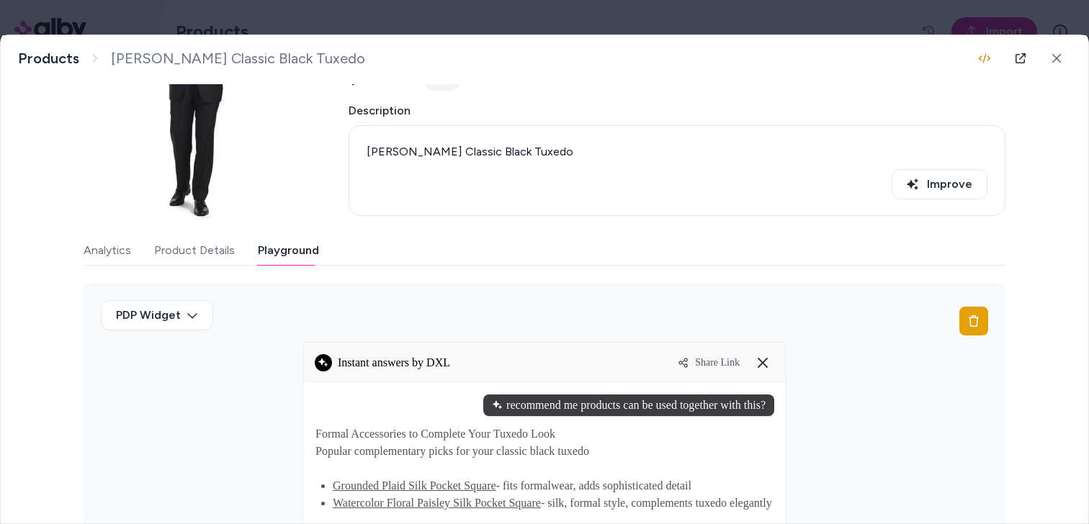
scroll to position [0, 0]
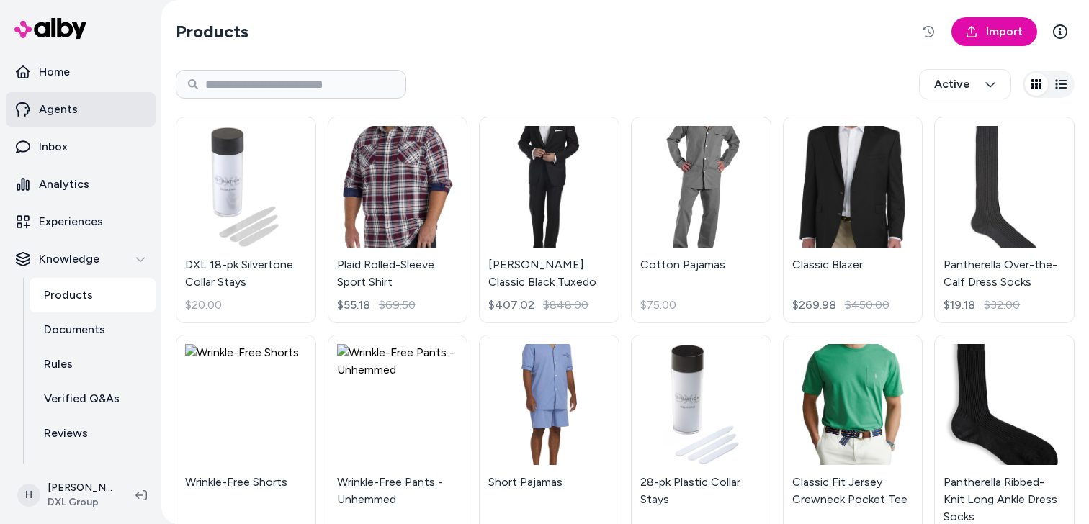
click at [94, 104] on link "Agents" at bounding box center [81, 109] width 150 height 35
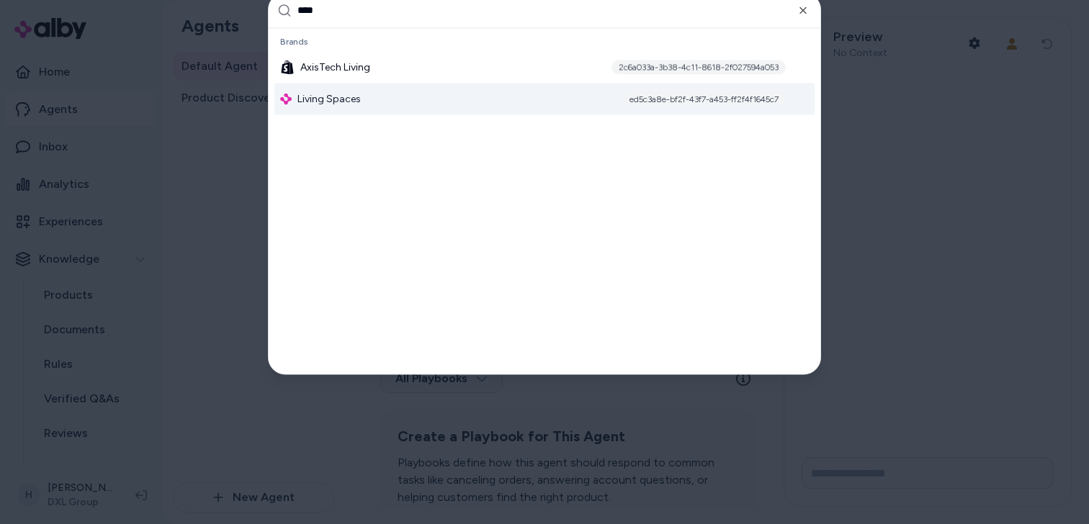
type input "****"
click at [318, 99] on span "Living Spaces" at bounding box center [328, 98] width 63 height 14
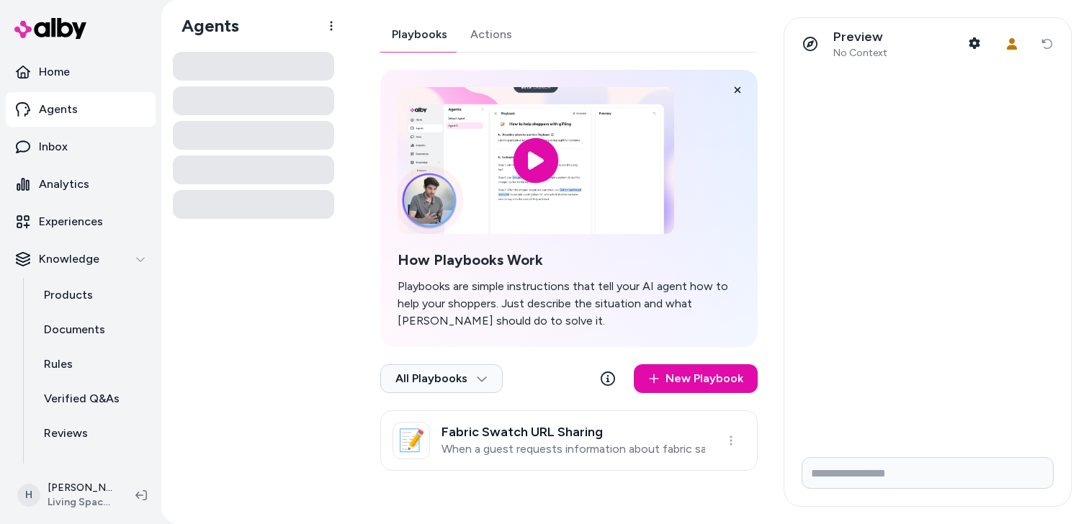
click at [483, 24] on link "Actions" at bounding box center [491, 34] width 65 height 35
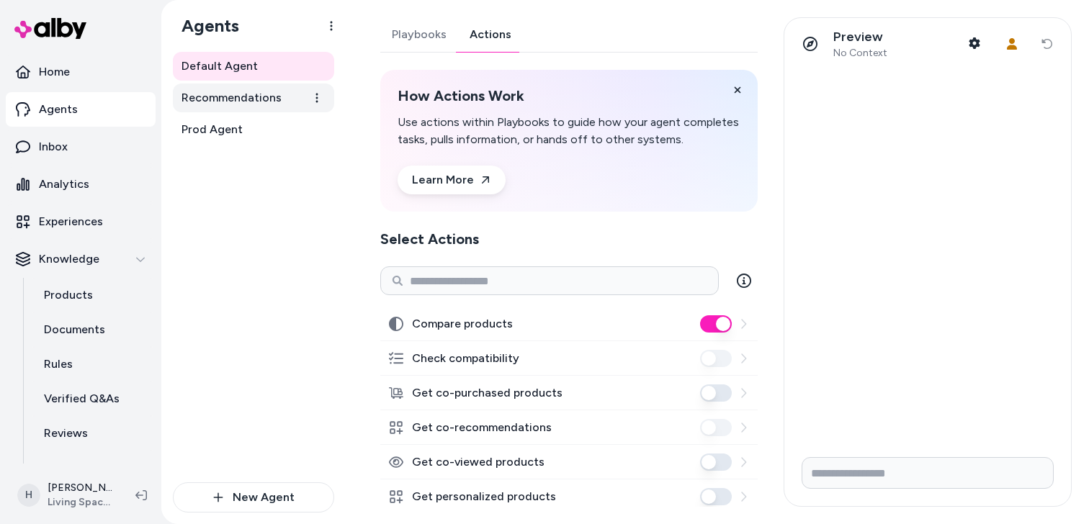
click at [261, 100] on span "Recommendations" at bounding box center [231, 97] width 100 height 17
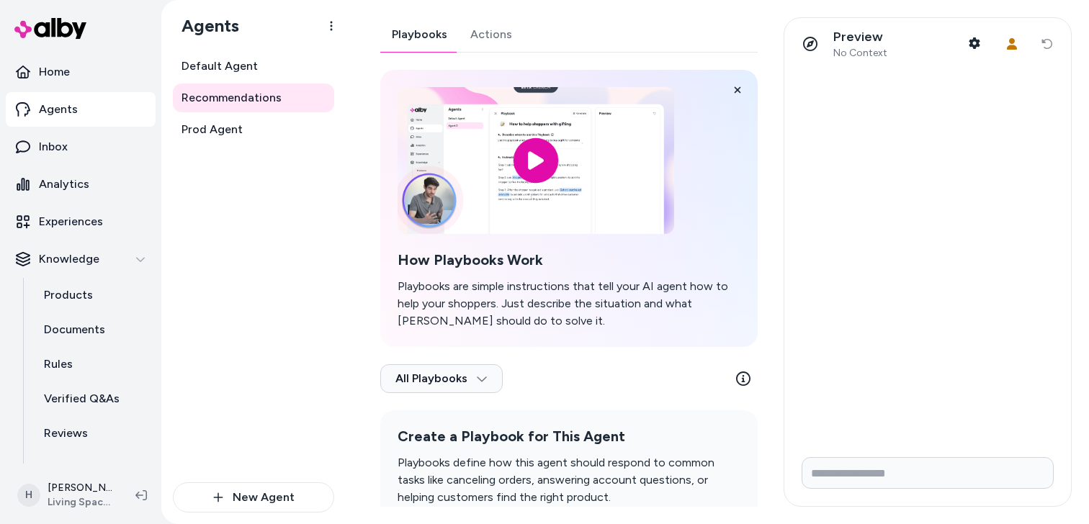
click at [495, 22] on link "Actions" at bounding box center [491, 34] width 65 height 35
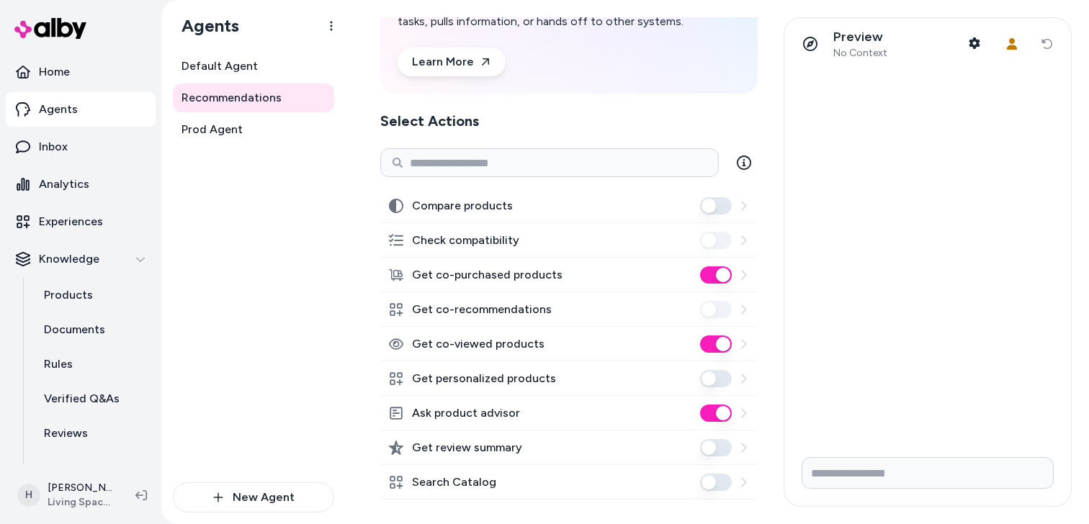
scroll to position [166, 0]
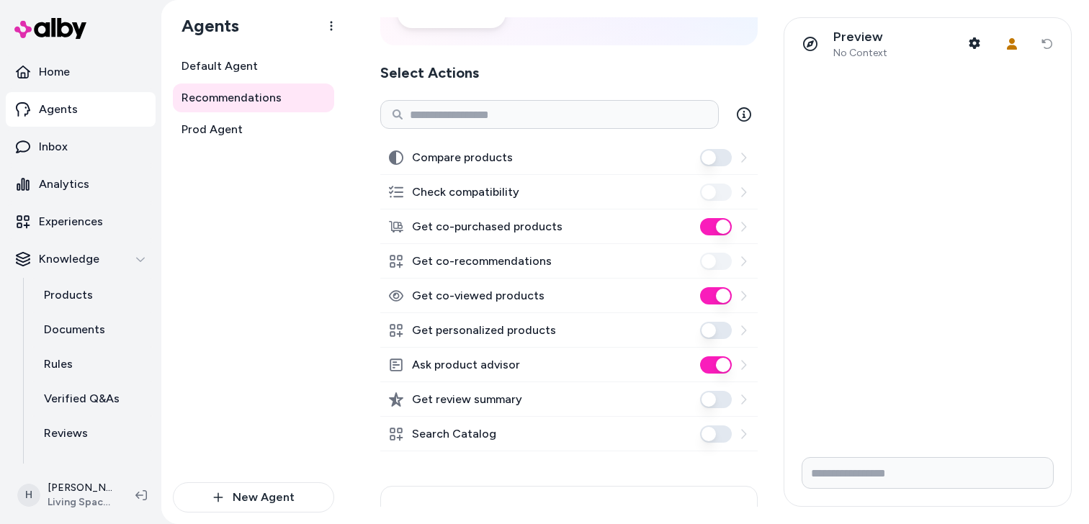
click at [238, 50] on div "Agents" at bounding box center [253, 26] width 184 height 52
click at [237, 66] on span "Default Agent" at bounding box center [219, 66] width 76 height 17
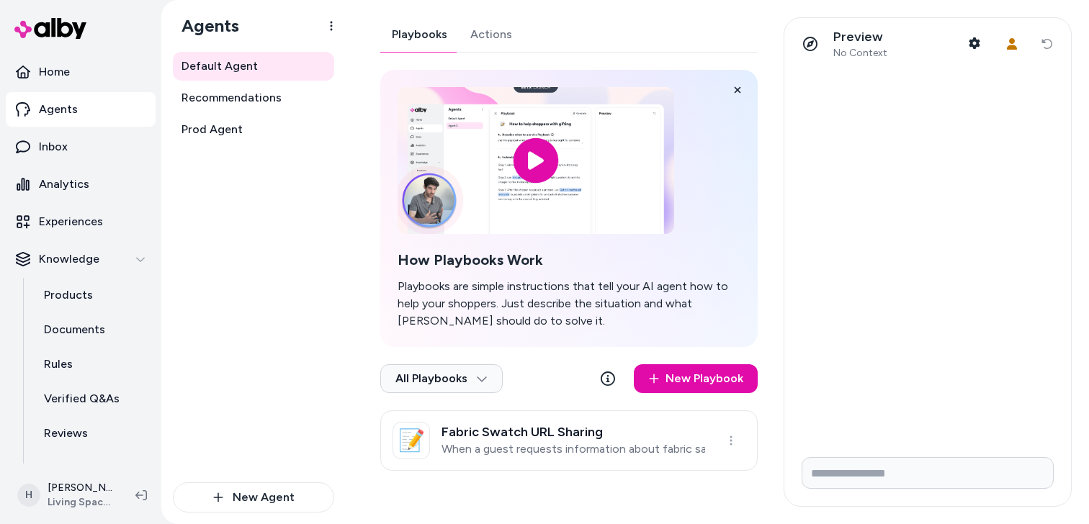
click at [478, 30] on link "Actions" at bounding box center [491, 34] width 65 height 35
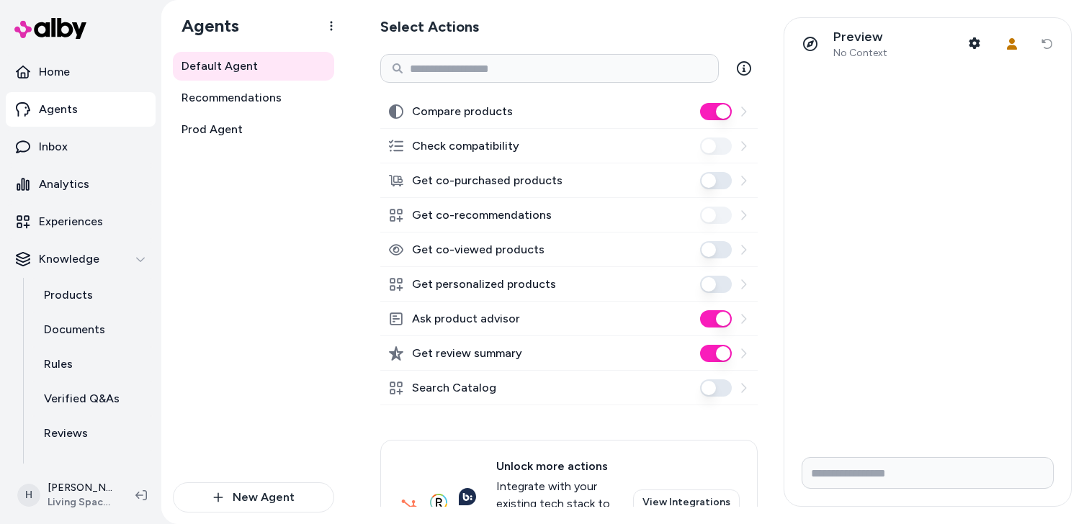
scroll to position [217, 0]
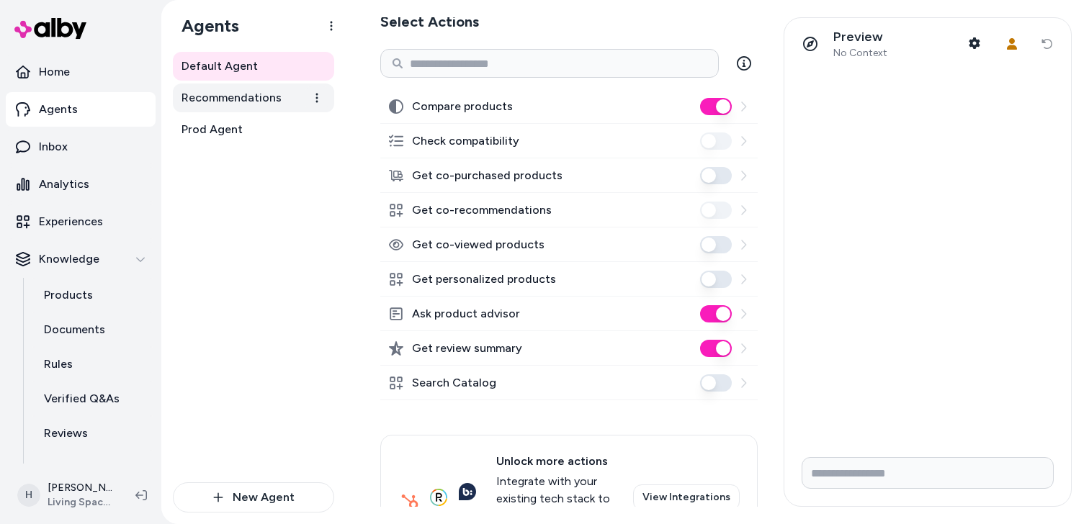
click at [239, 97] on span "Recommendations" at bounding box center [231, 97] width 100 height 17
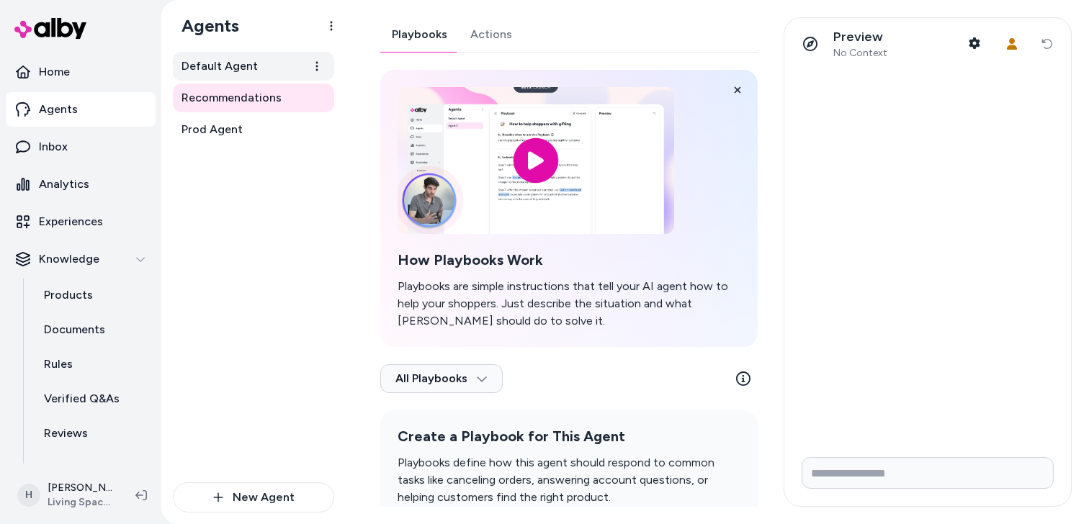
click at [261, 60] on link "Default Agent" at bounding box center [253, 66] width 161 height 29
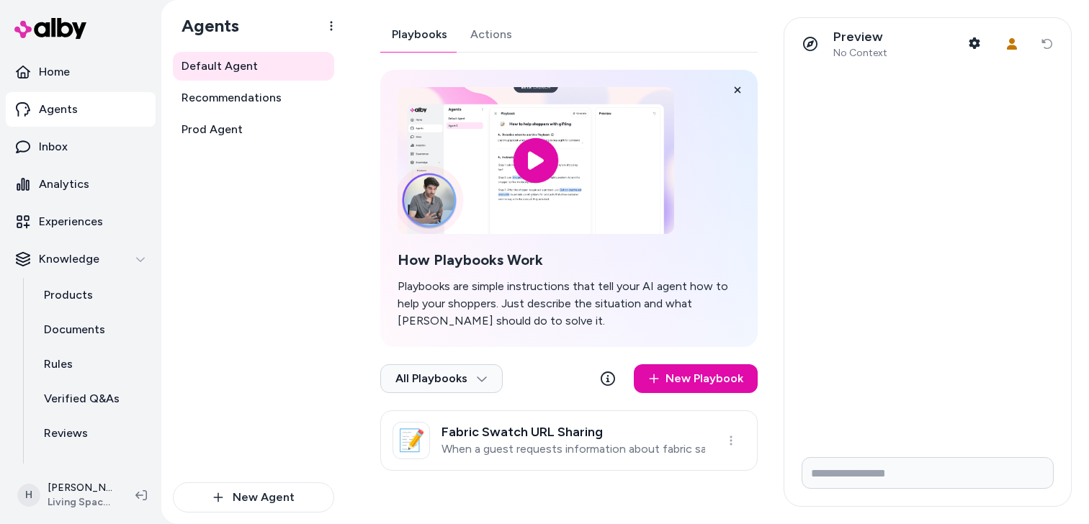
click at [477, 35] on link "Actions" at bounding box center [491, 34] width 65 height 35
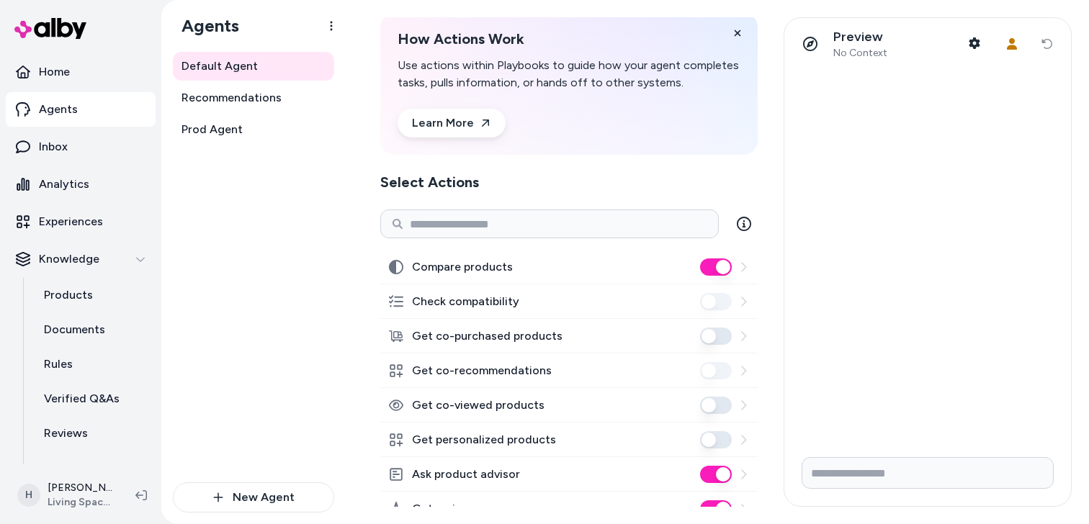
scroll to position [63, 0]
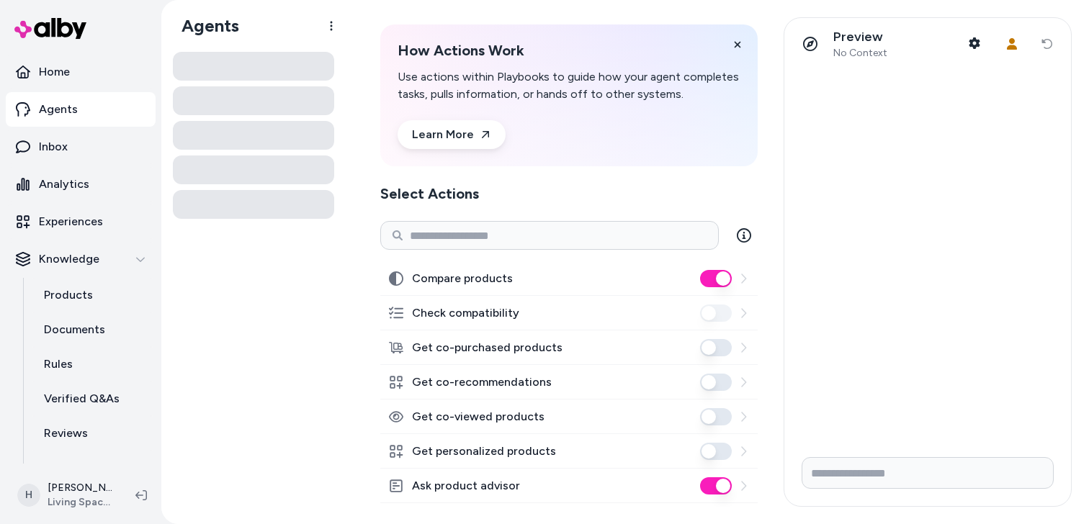
scroll to position [65, 0]
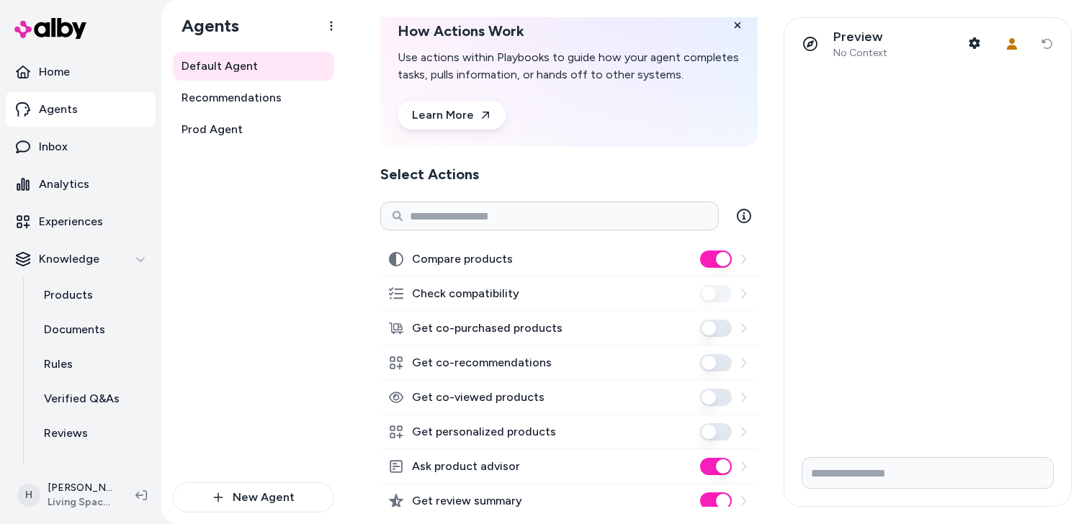
click at [712, 364] on button "Get co-recommendations" at bounding box center [716, 362] width 32 height 17
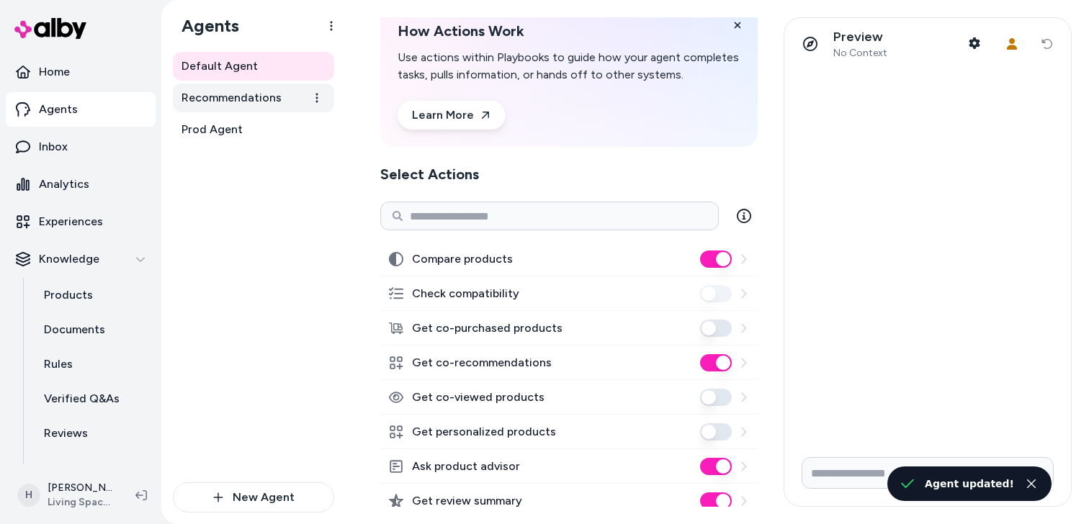
click at [246, 96] on span "Recommendations" at bounding box center [231, 97] width 100 height 17
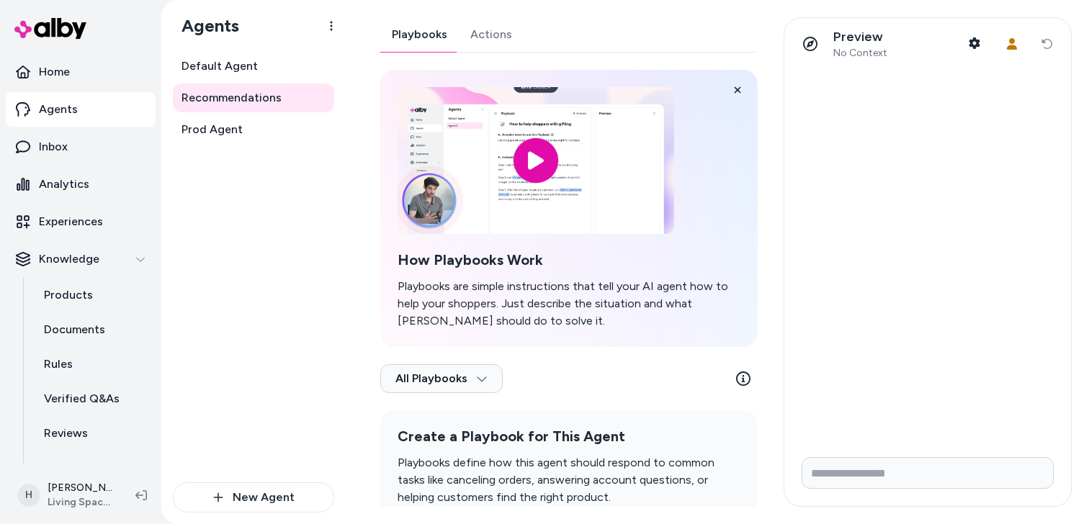
scroll to position [1, 0]
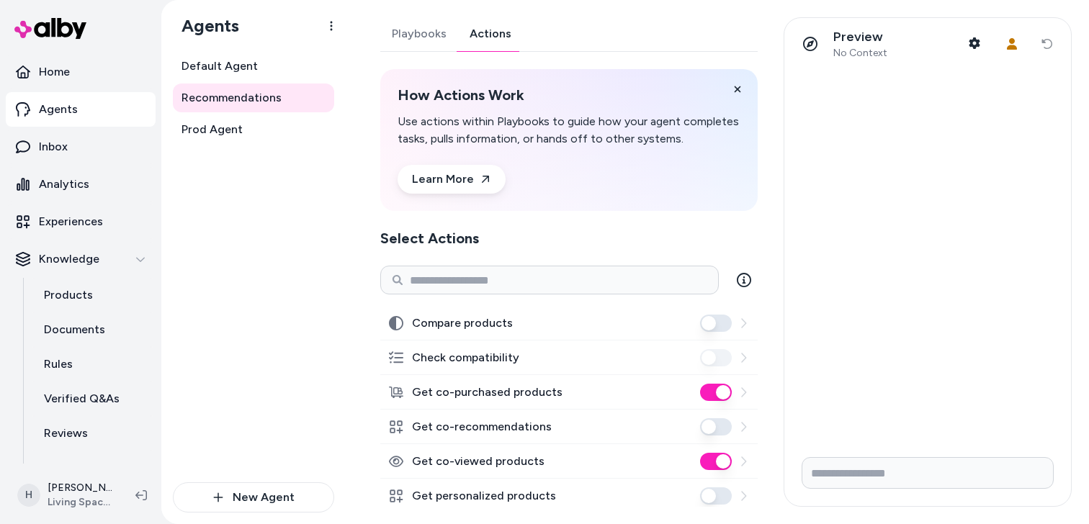
click at [493, 37] on link "Actions" at bounding box center [490, 34] width 65 height 35
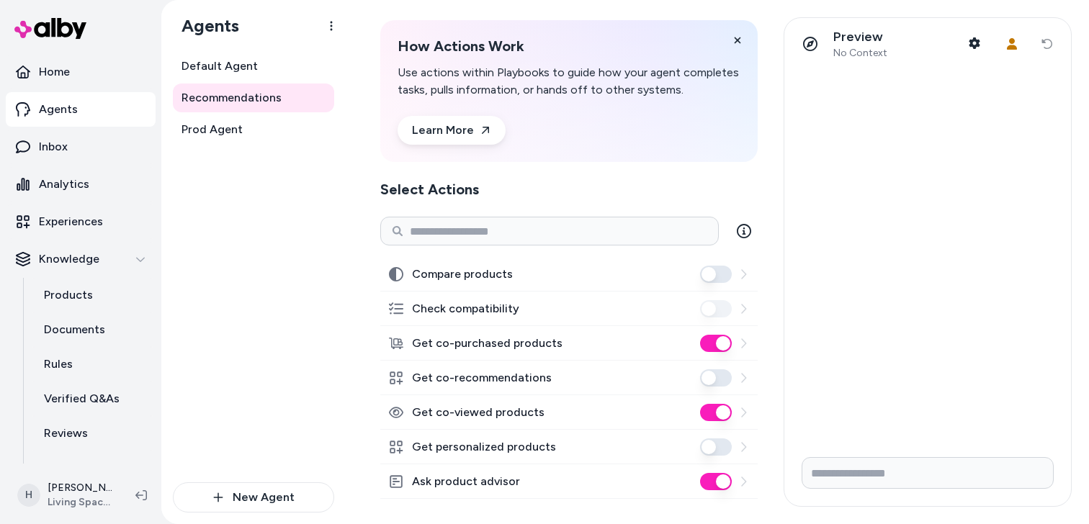
scroll to position [63, 0]
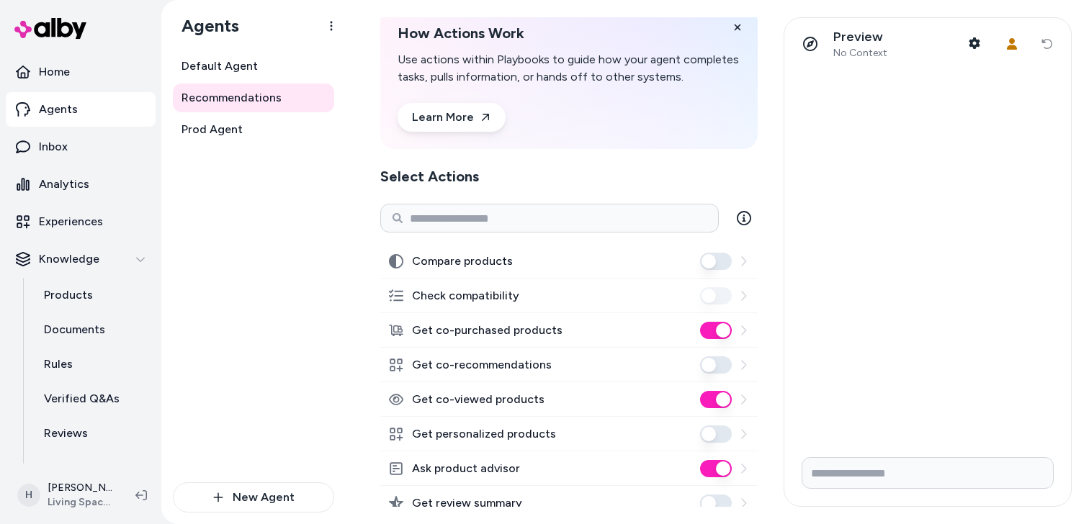
click at [721, 335] on button "Get co-purchased products" at bounding box center [716, 330] width 32 height 17
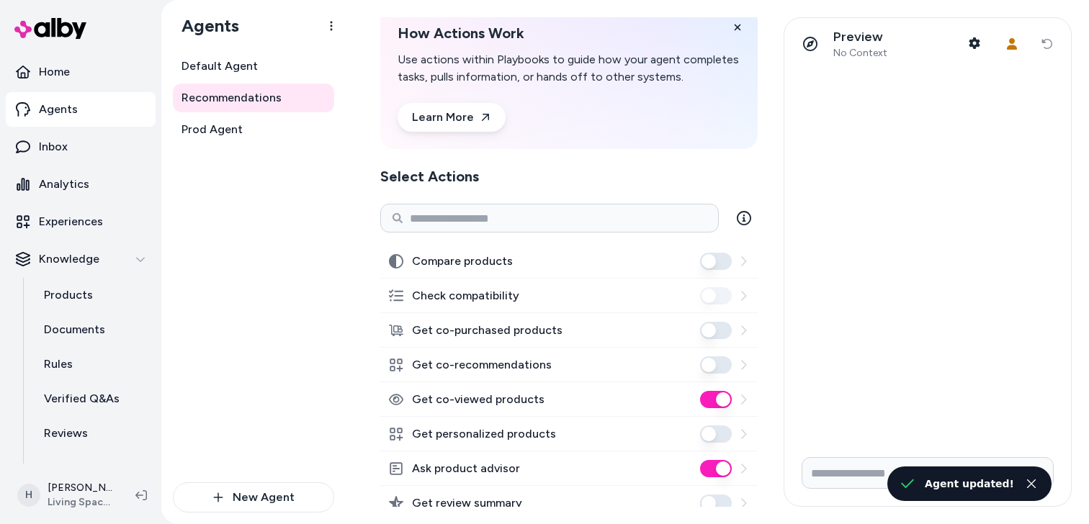
click at [720, 398] on button "Get co-viewed products" at bounding box center [716, 399] width 32 height 17
click at [709, 366] on button "Get co-recommendations" at bounding box center [716, 364] width 32 height 17
click at [54, 226] on p "Experiences" at bounding box center [71, 221] width 64 height 17
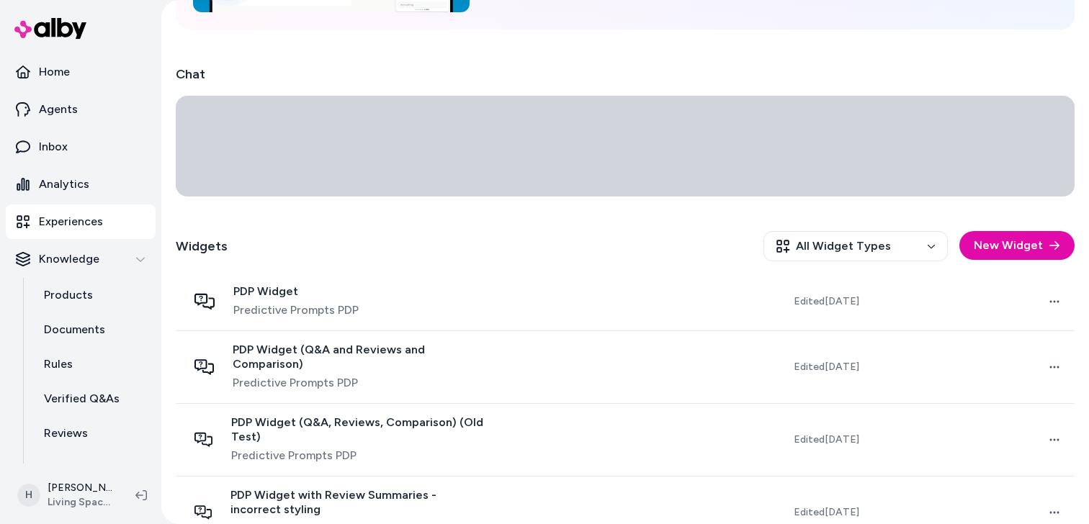
scroll to position [279, 0]
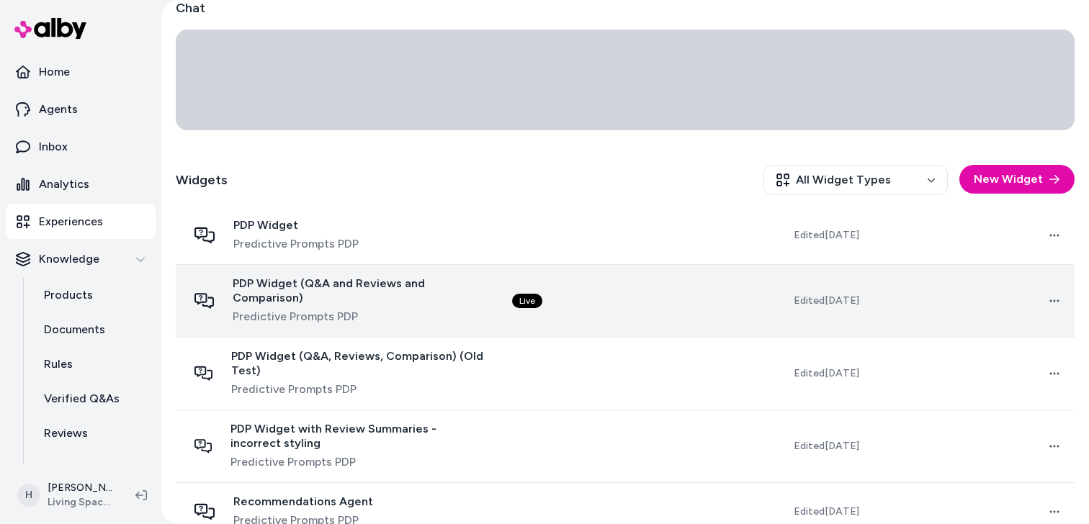
click at [387, 308] on span "Predictive Prompts PDP" at bounding box center [361, 316] width 256 height 17
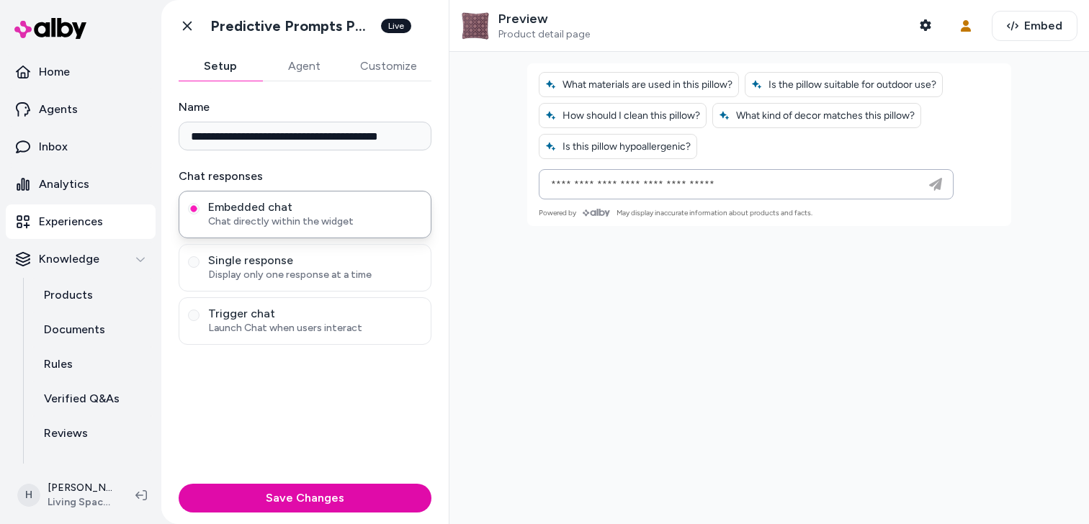
click at [305, 64] on button "Agent" at bounding box center [304, 66] width 84 height 29
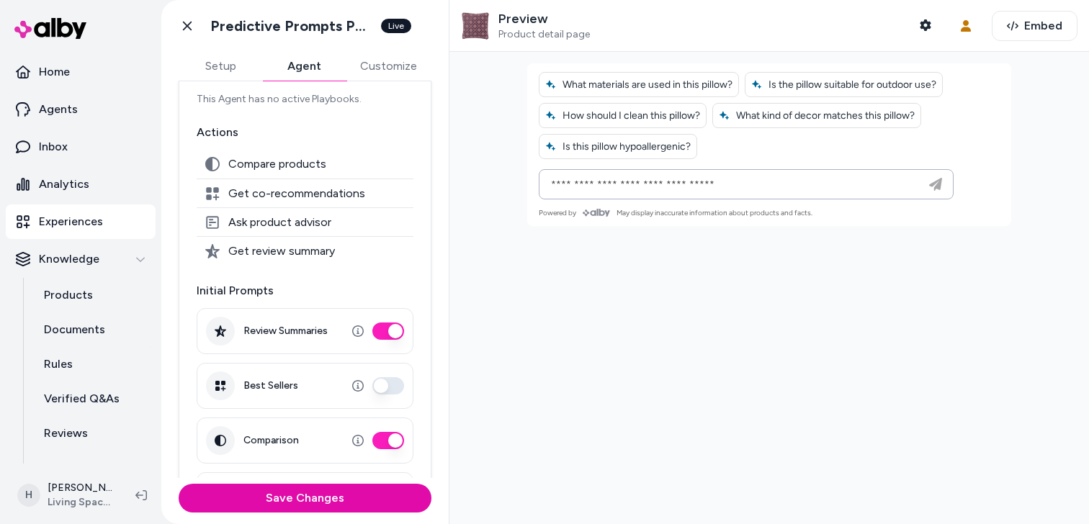
scroll to position [120, 0]
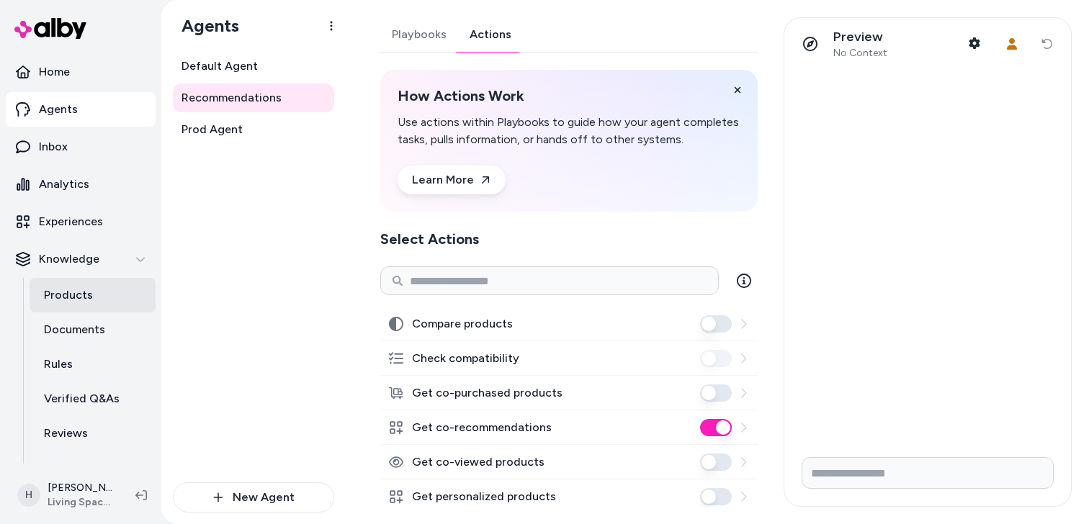
click at [68, 300] on p "Products" at bounding box center [68, 295] width 49 height 17
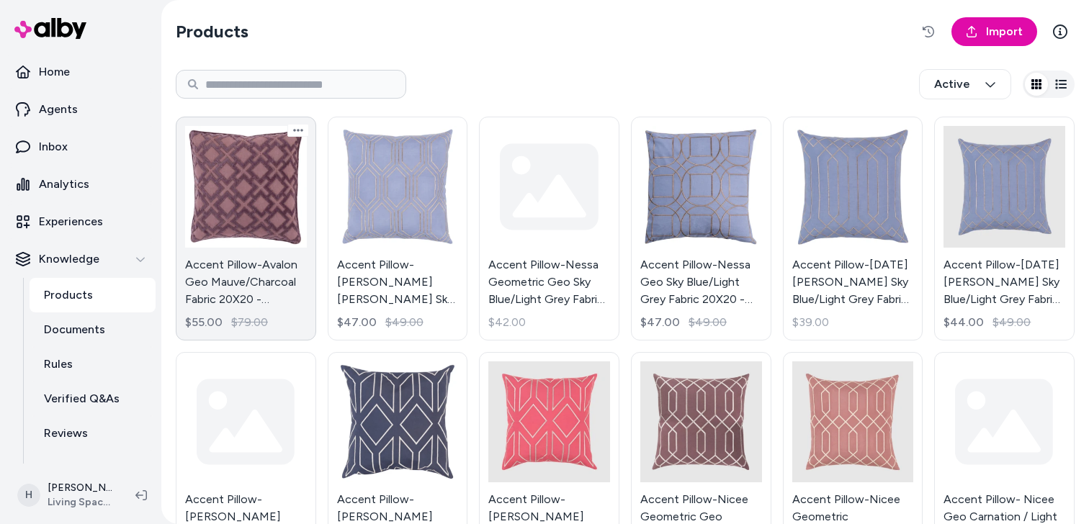
click at [248, 189] on link "Accent Pillow-Avalon Geo Mauve/Charcoal Fabric 20X20 - Geometric By Surya $55.0…" at bounding box center [246, 229] width 140 height 224
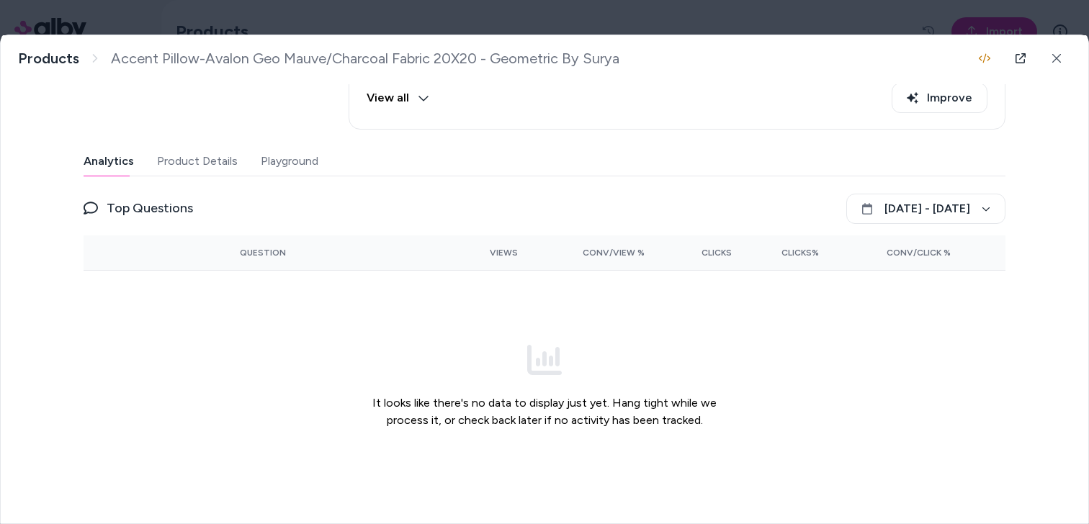
scroll to position [262, 0]
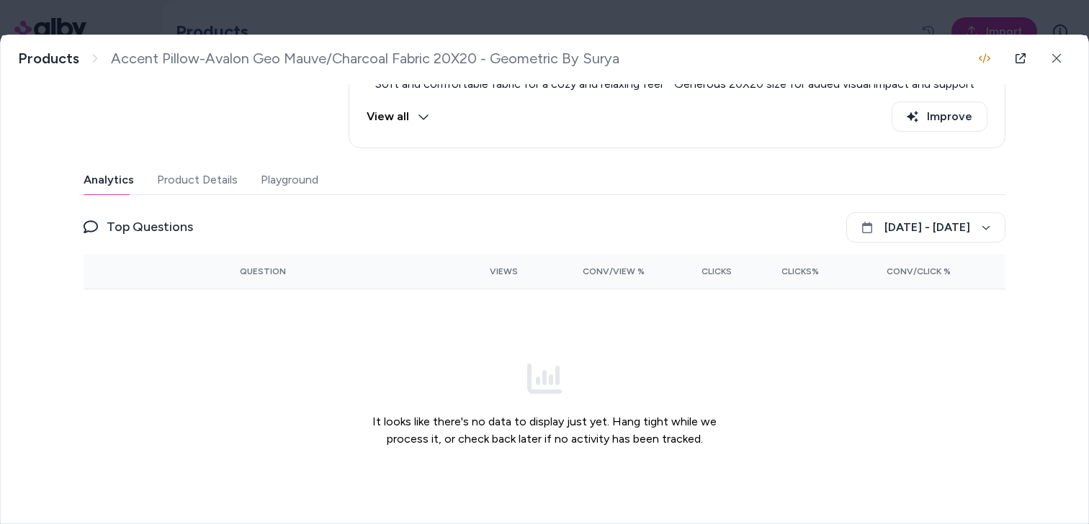
click at [279, 170] on button "Playground" at bounding box center [290, 180] width 58 height 29
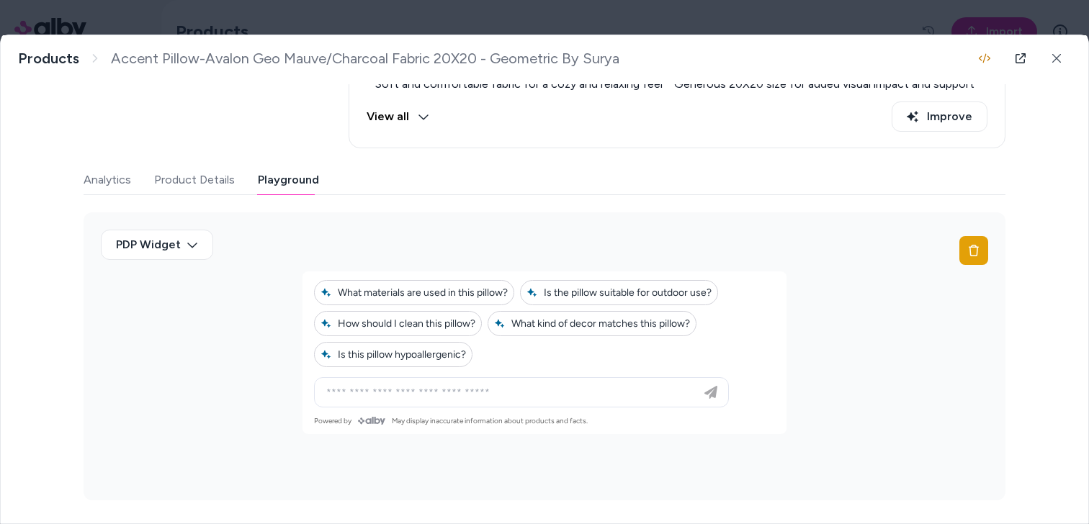
click at [459, 218] on div "PDP Widget" at bounding box center [545, 356] width 922 height 288
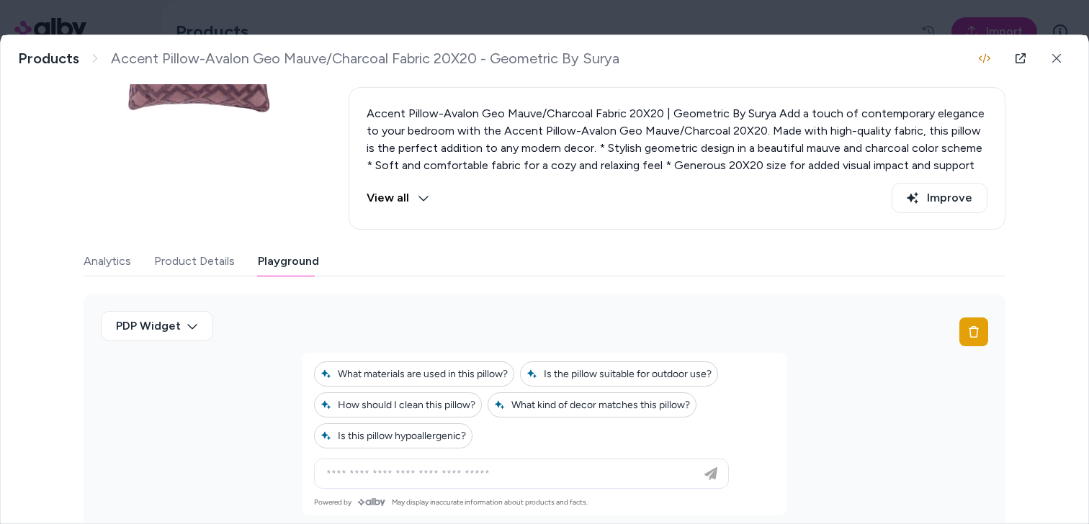
scroll to position [0, 0]
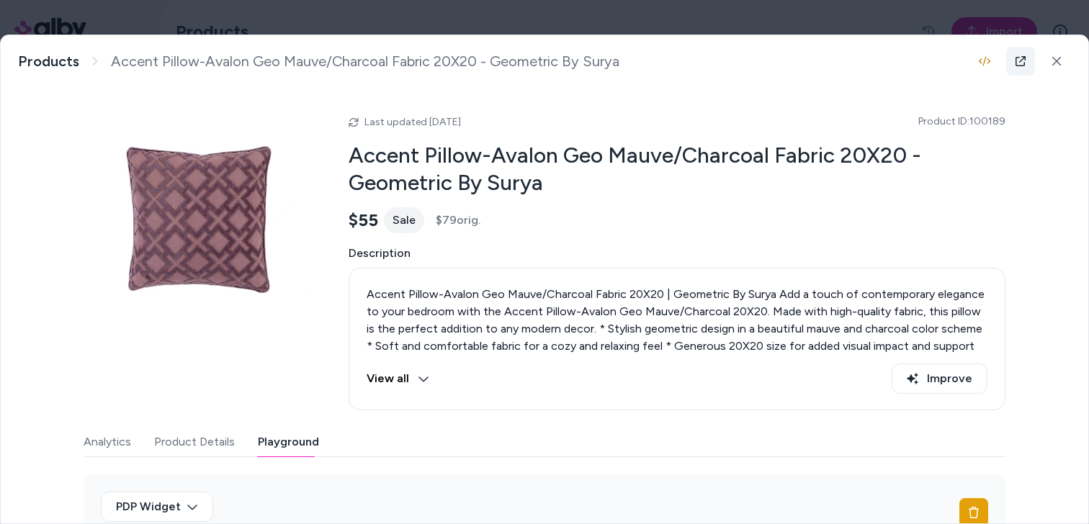
click at [1021, 63] on icon at bounding box center [1021, 61] width 12 height 12
click at [578, 36] on div "Accent Pillow-Avalon Geo Mauve/Charcoal Fabric 20X20 - Geometric By Surya Accen…" at bounding box center [544, 61] width 1087 height 52
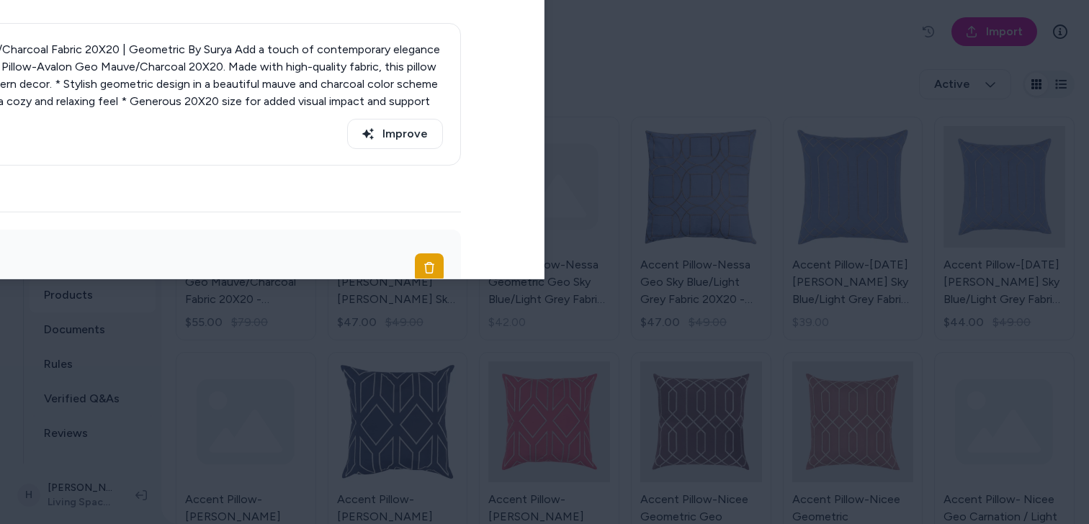
click at [599, 20] on div at bounding box center [544, 262] width 1089 height 524
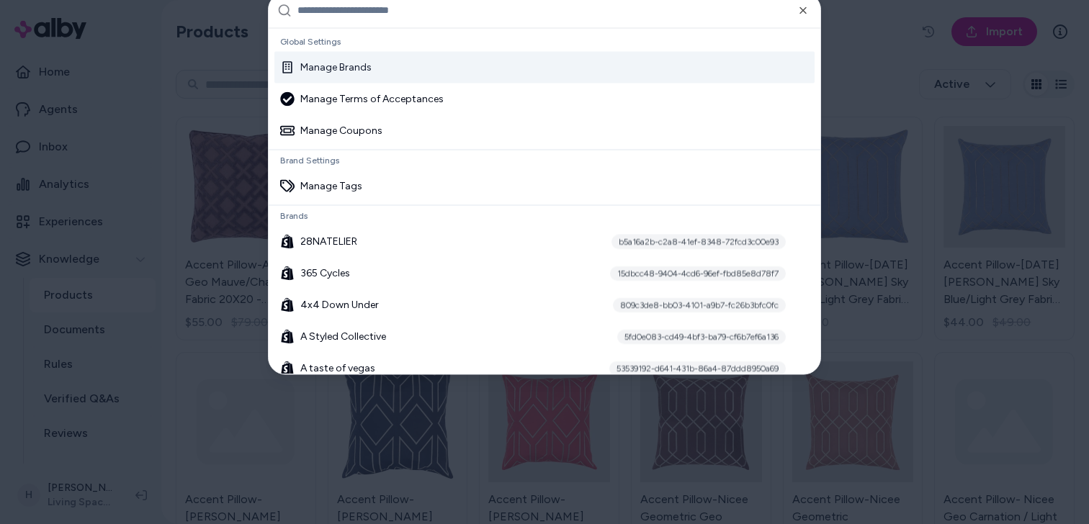
type input "**********"
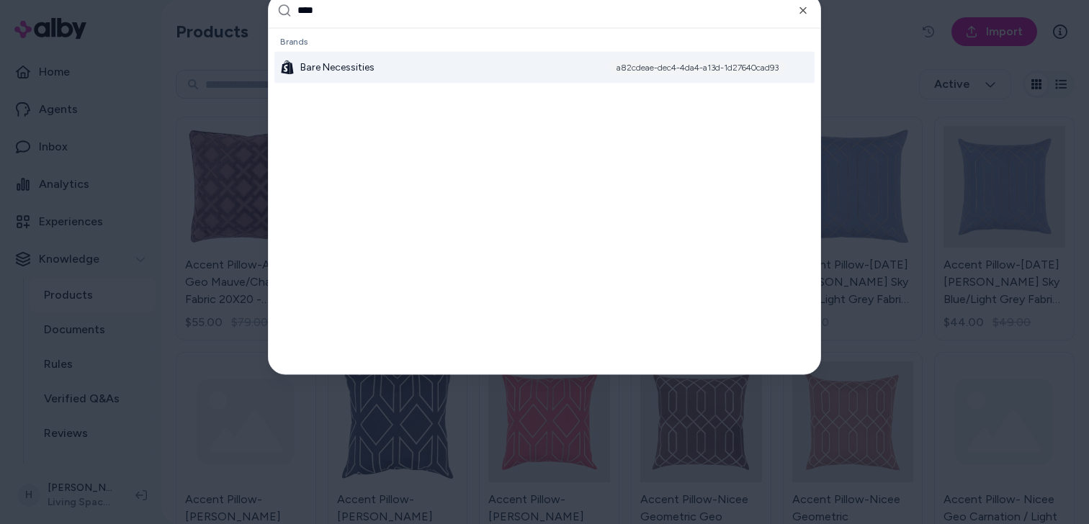
type input "****"
click at [487, 63] on div "Bare Necessities a82cdeae-dec4-4da4-a13d-1d27640cad93" at bounding box center [544, 67] width 540 height 32
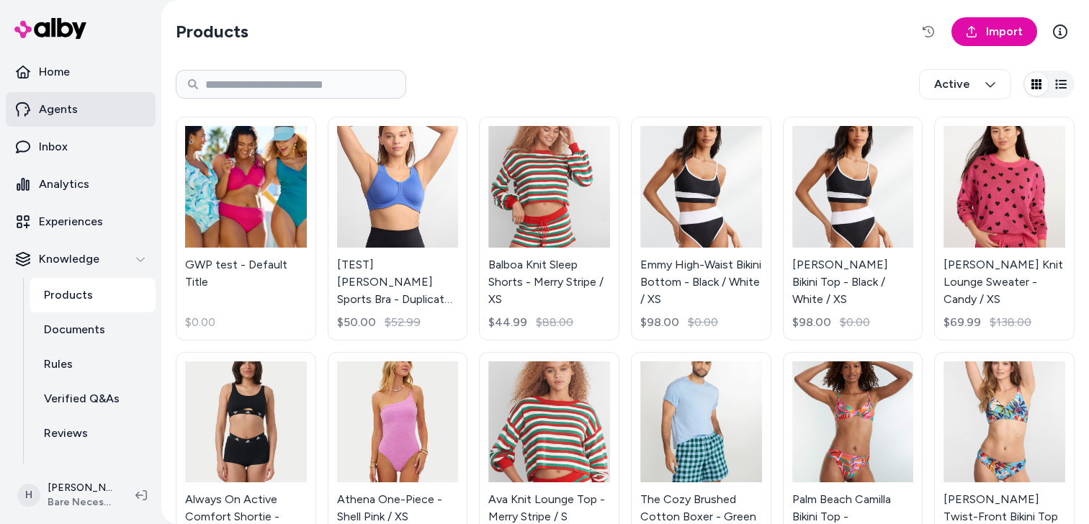
click at [82, 96] on link "Agents" at bounding box center [81, 109] width 150 height 35
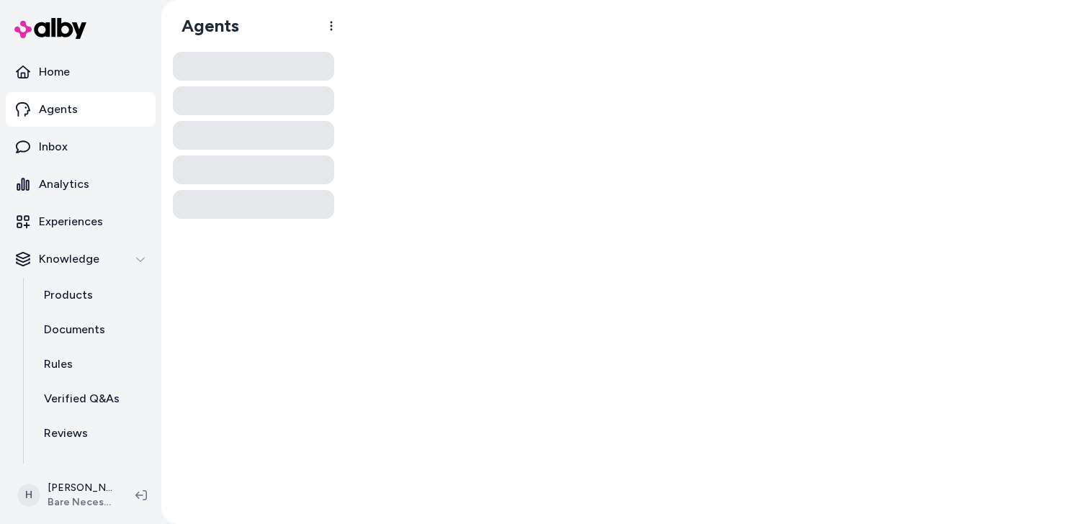
click at [70, 99] on link "Agents" at bounding box center [81, 109] width 150 height 35
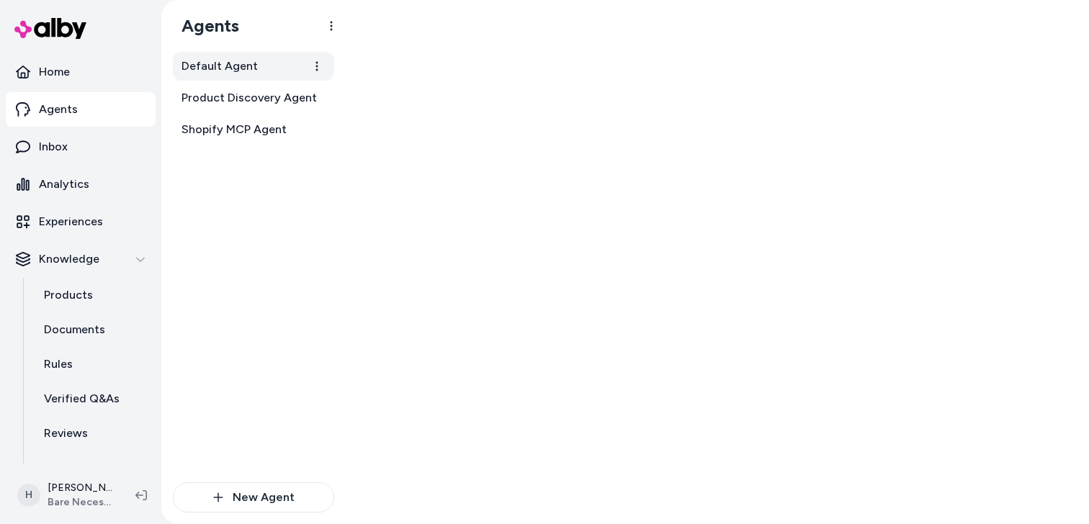
click at [247, 66] on span "Default Agent" at bounding box center [219, 66] width 76 height 17
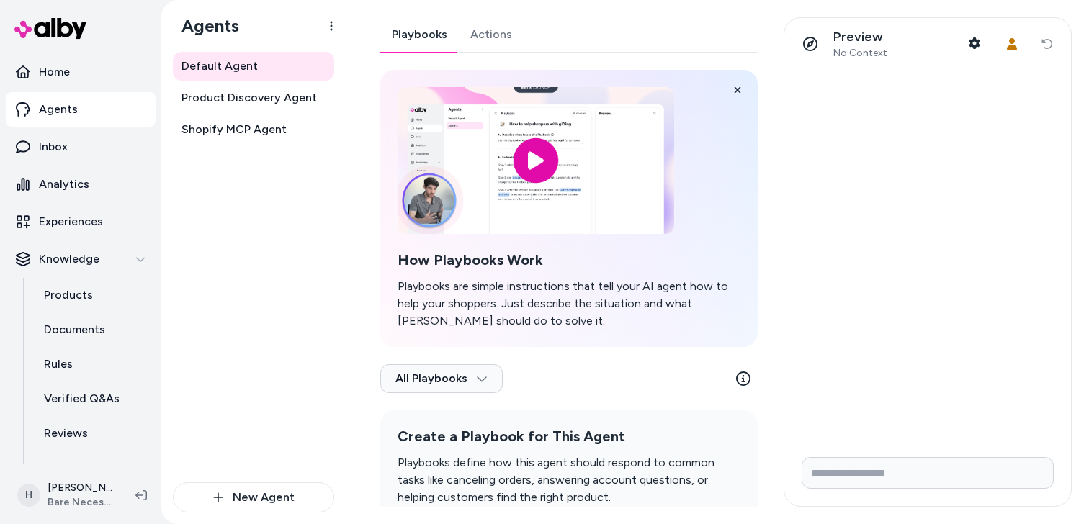
click at [474, 42] on link "Actions" at bounding box center [491, 34] width 65 height 35
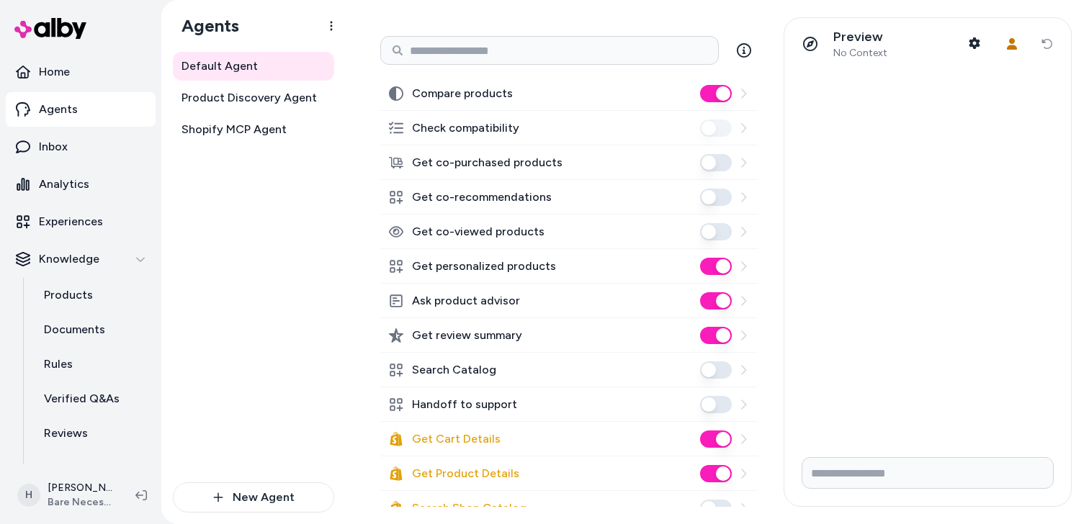
scroll to position [230, 0]
click at [713, 202] on button "Get co-recommendations" at bounding box center [716, 197] width 32 height 17
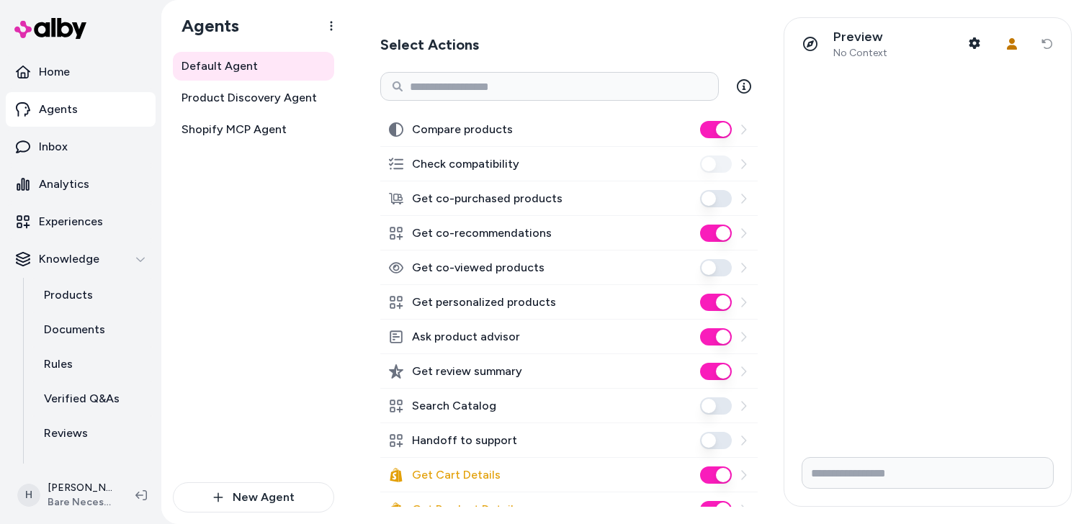
scroll to position [172, 0]
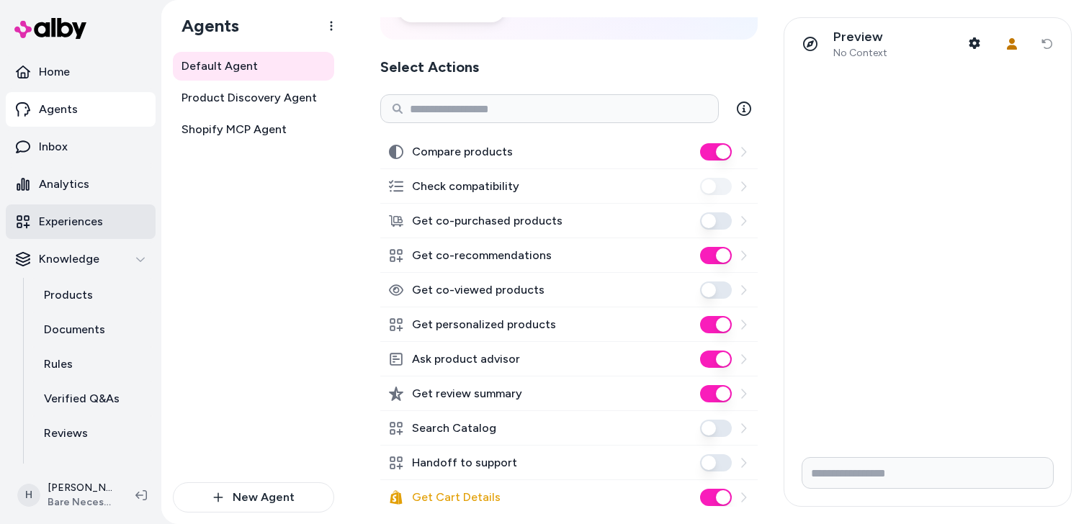
click at [75, 222] on p "Experiences" at bounding box center [71, 221] width 64 height 17
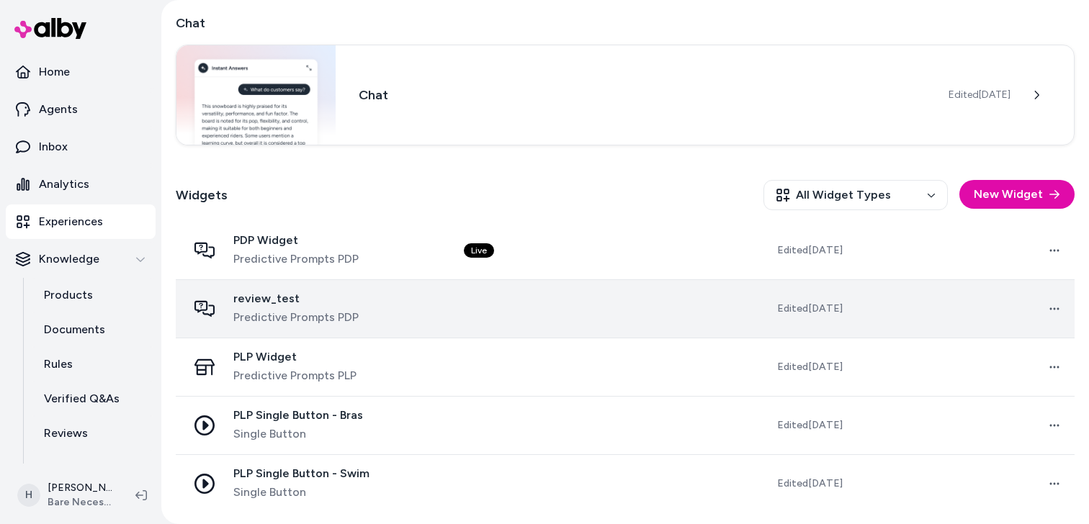
scroll to position [257, 0]
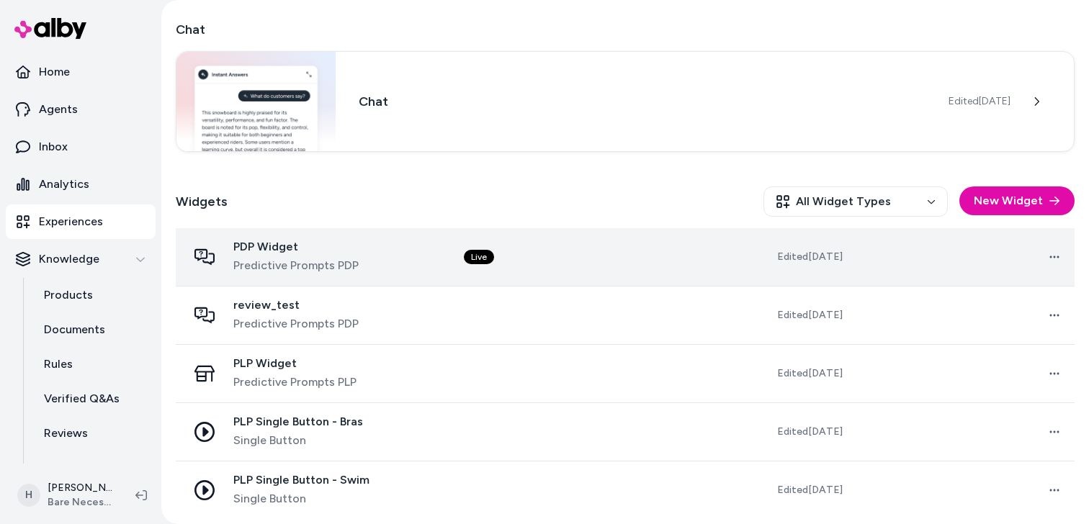
click at [406, 258] on div "PDP Widget Predictive Prompts PDP" at bounding box center [314, 257] width 254 height 35
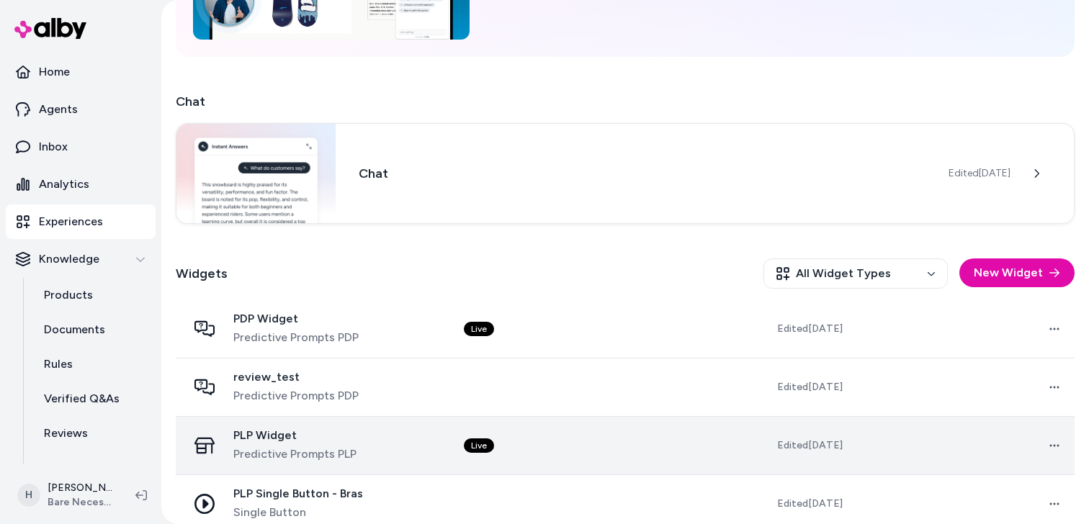
scroll to position [264, 0]
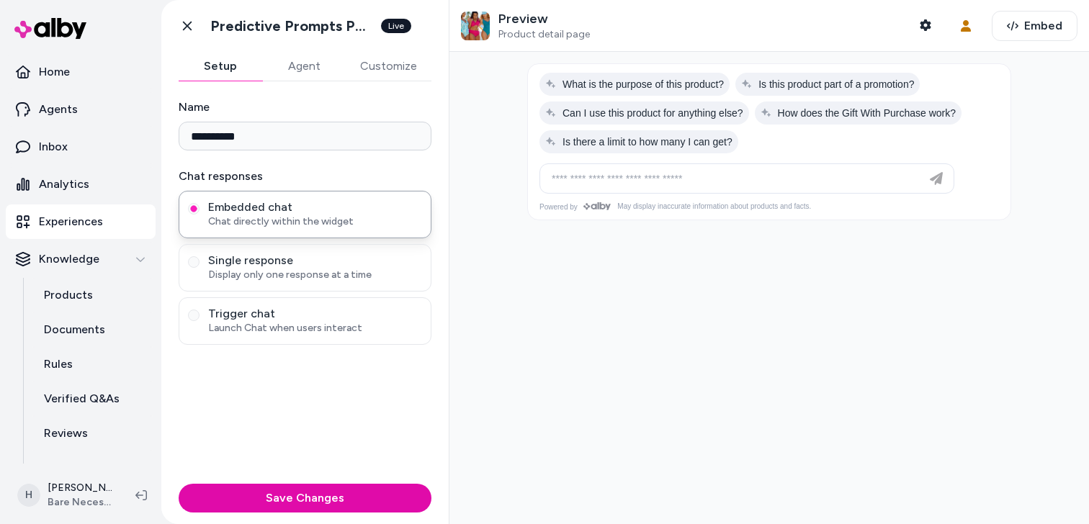
click at [307, 71] on button "Agent" at bounding box center [304, 66] width 84 height 29
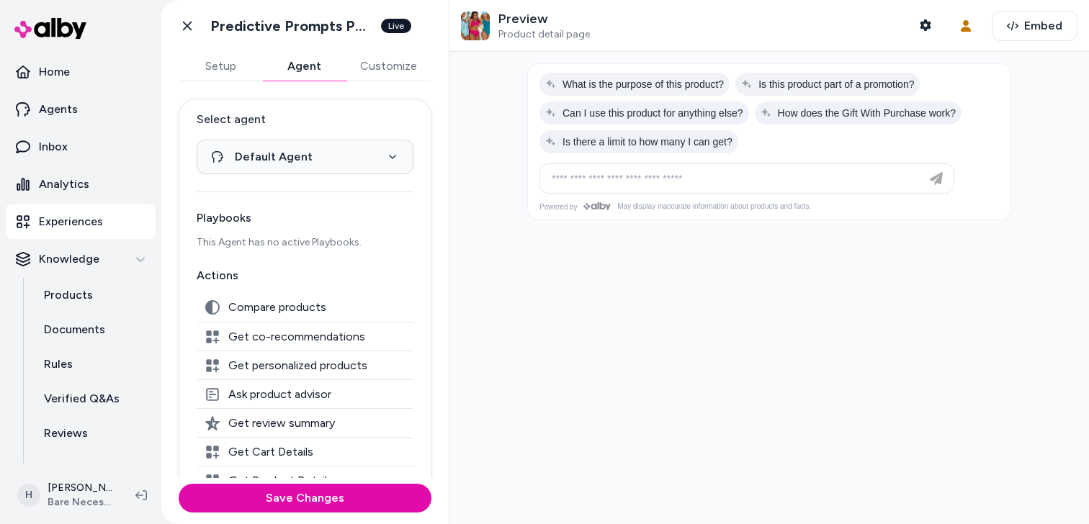
click at [300, 333] on span "Get co-recommendations" at bounding box center [296, 337] width 137 height 14
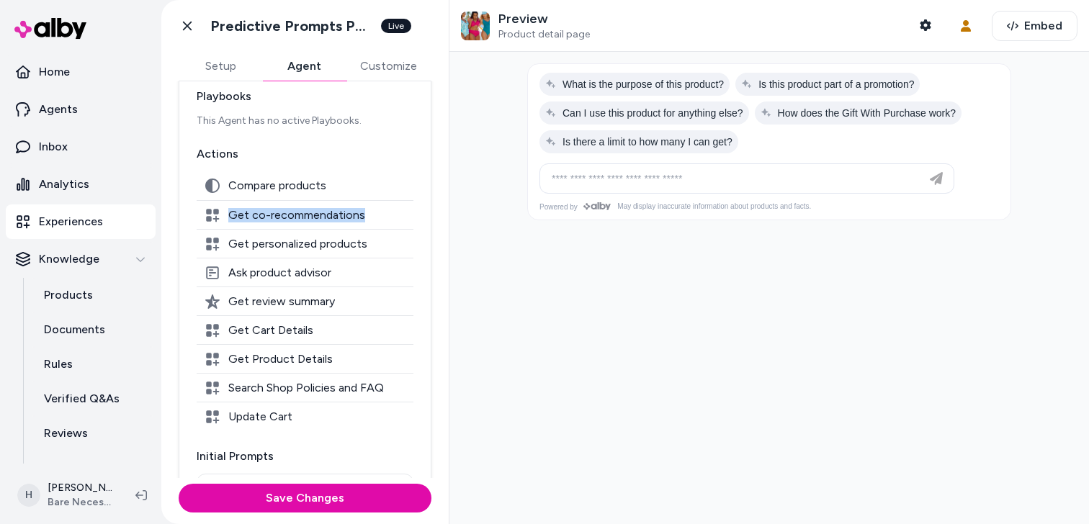
scroll to position [123, 0]
click at [290, 244] on span "Get personalized products" at bounding box center [297, 243] width 139 height 14
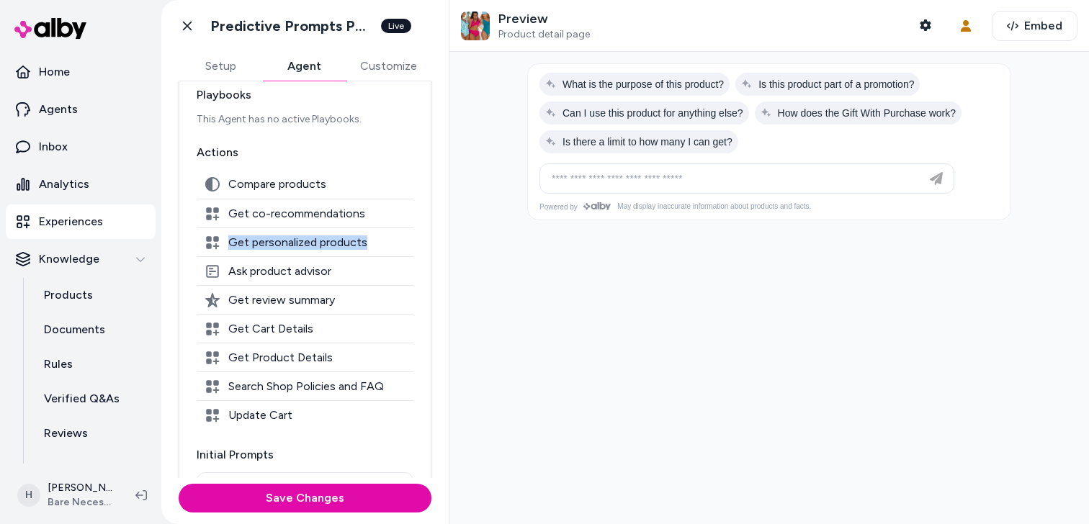
click at [290, 244] on span "Get personalized products" at bounding box center [297, 243] width 139 height 14
click at [290, 312] on div "Get review summary" at bounding box center [305, 299] width 217 height 29
click at [287, 378] on div "Search Shop Policies and FAQ" at bounding box center [305, 386] width 217 height 29
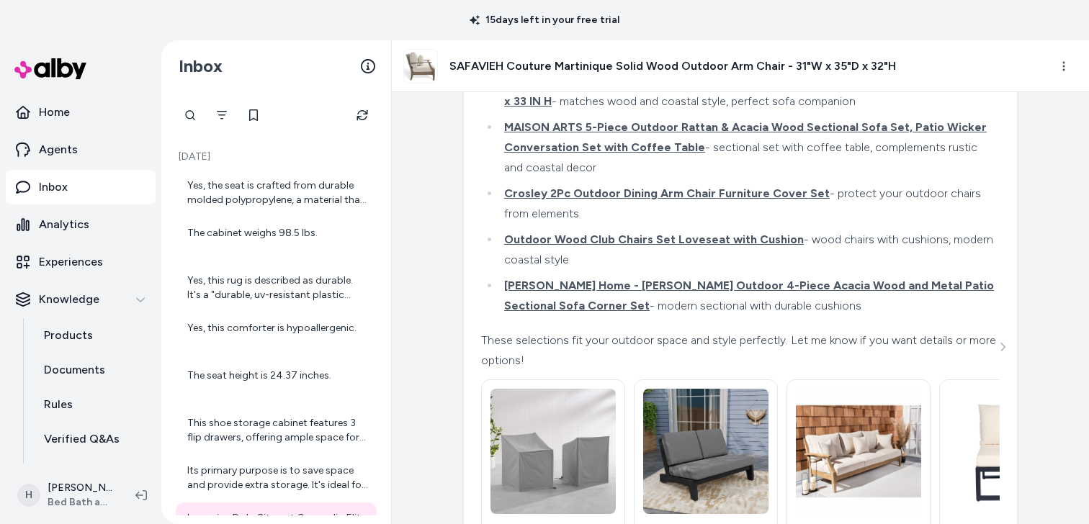
scroll to position [330, 0]
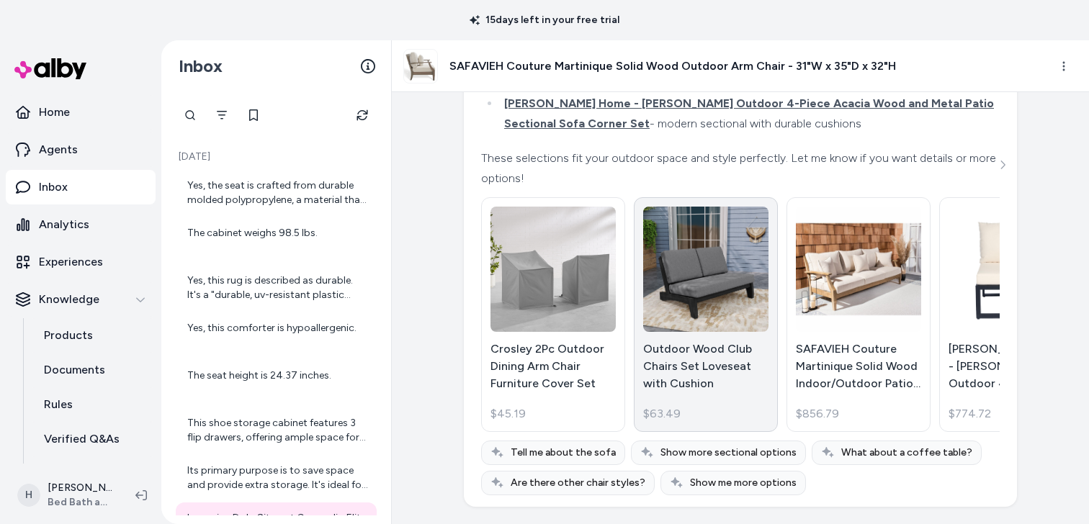
scroll to position [44486, 0]
